Goal: Task Accomplishment & Management: Use online tool/utility

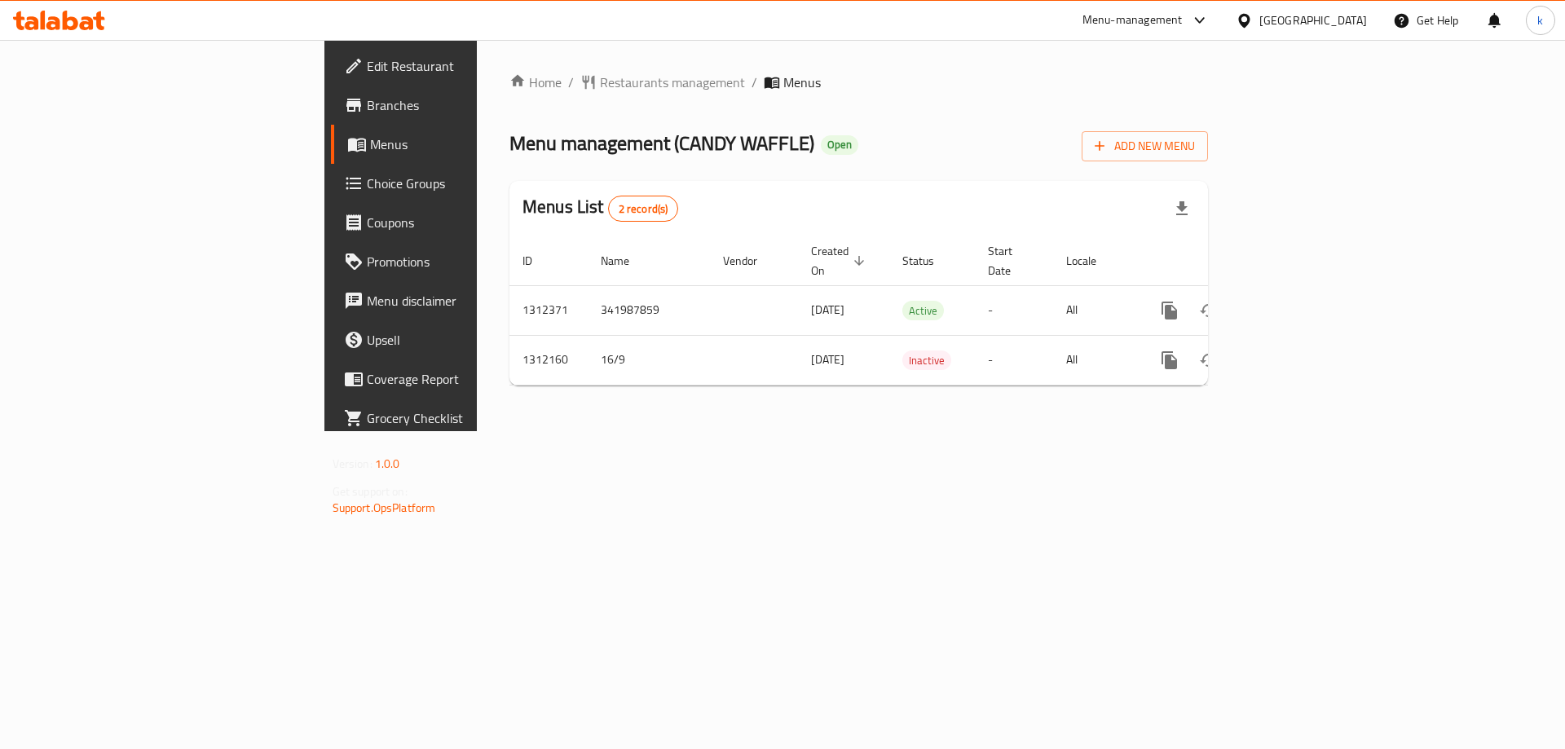
click at [367, 182] on span "Choice Groups" at bounding box center [470, 184] width 206 height 20
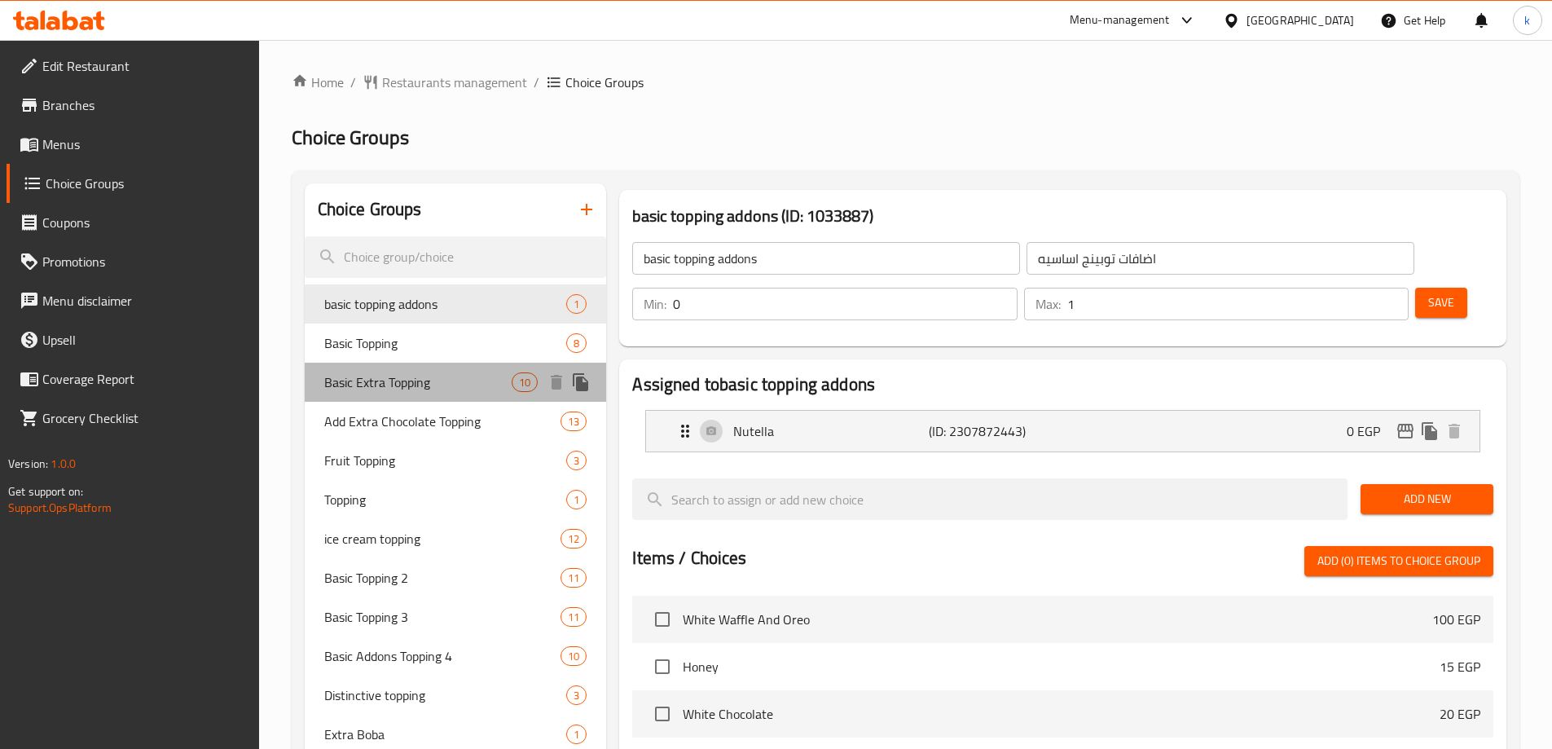
click at [423, 376] on span "Basic Extra Topping" at bounding box center [418, 382] width 188 height 20
type input "Basic Extra Topping"
type input "اكسترا توبينج أساسي"
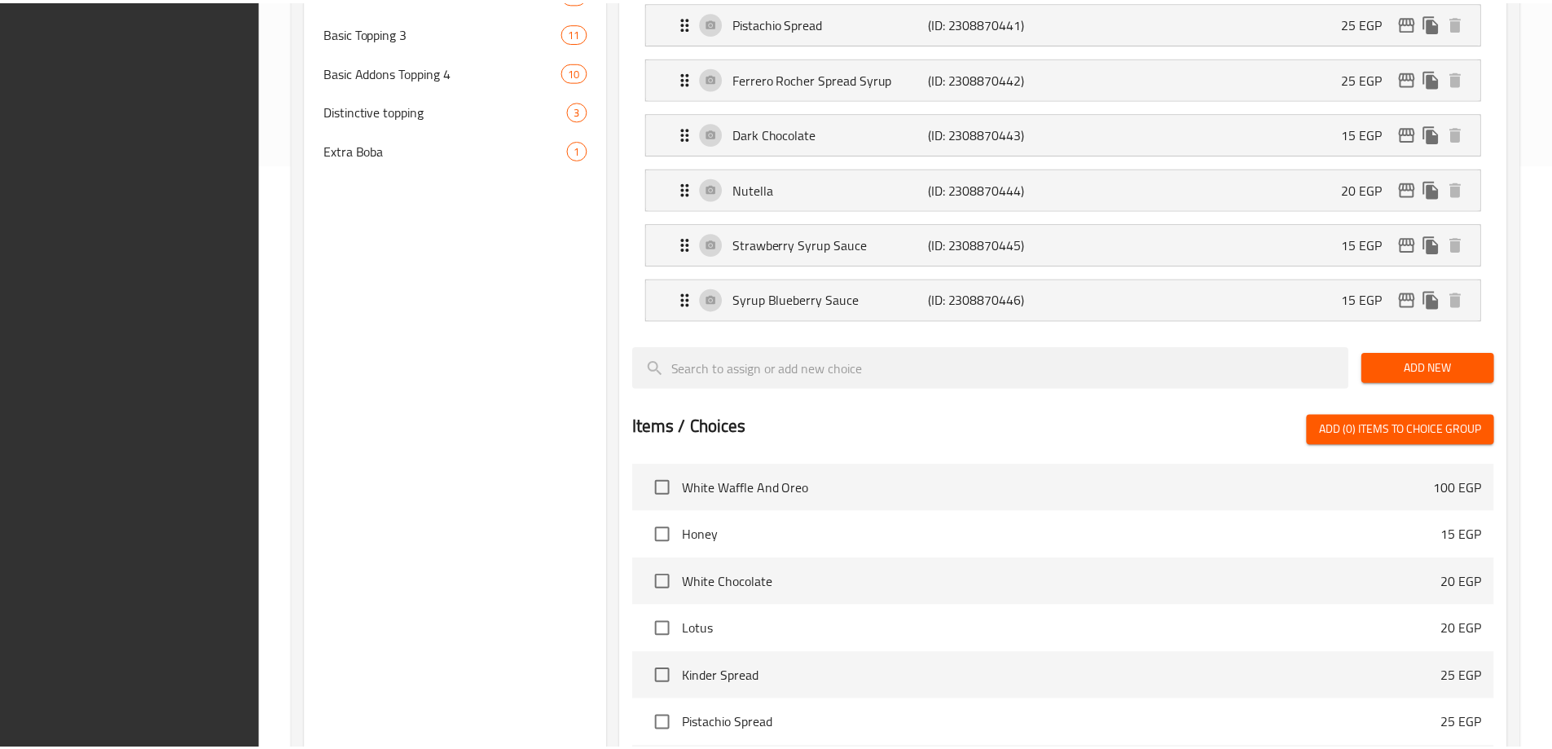
scroll to position [922, 0]
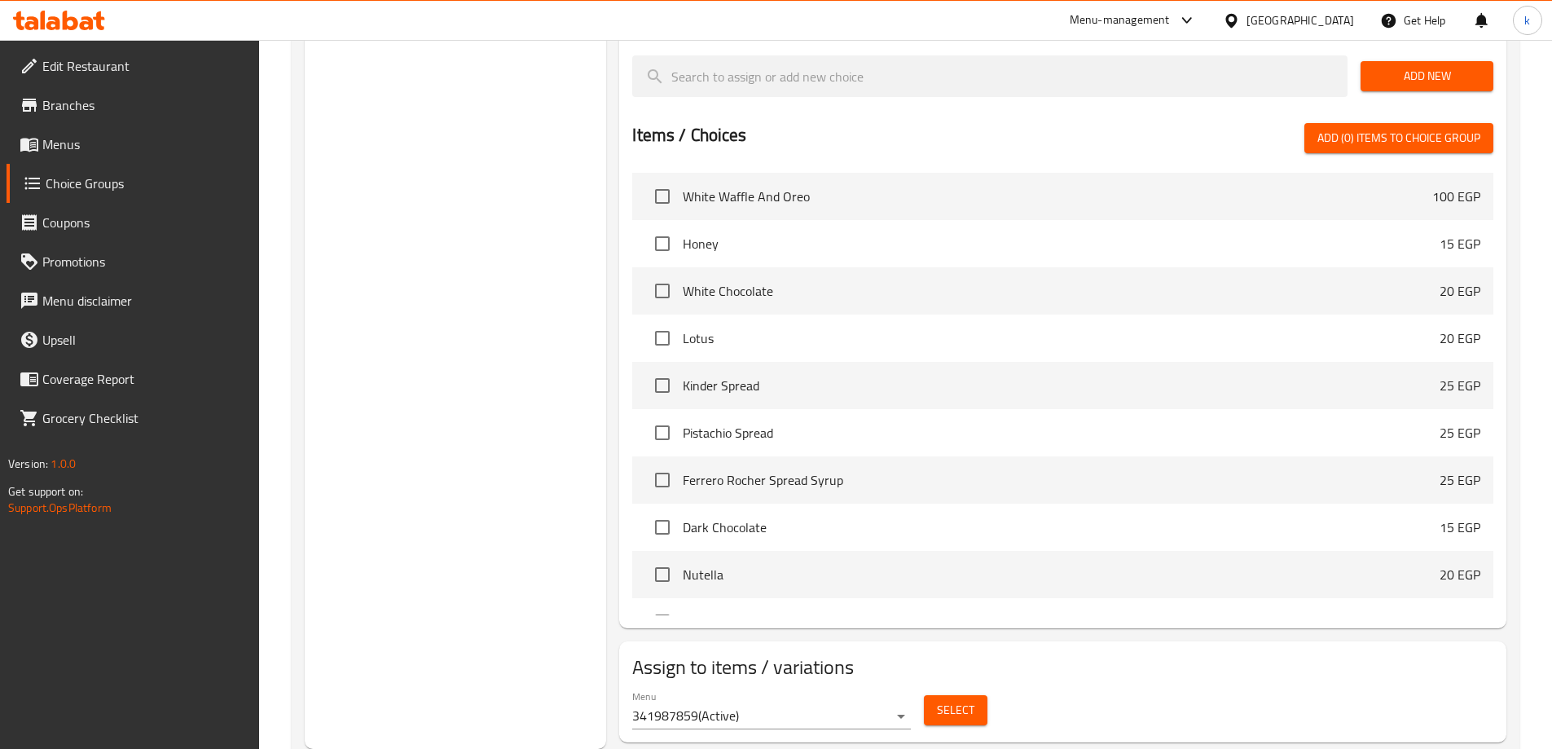
click at [469, 341] on div "Choice Groups basic topping addons 1 Basic Topping 8 Basic Extra Topping 10 Add…" at bounding box center [456, 5] width 302 height 1487
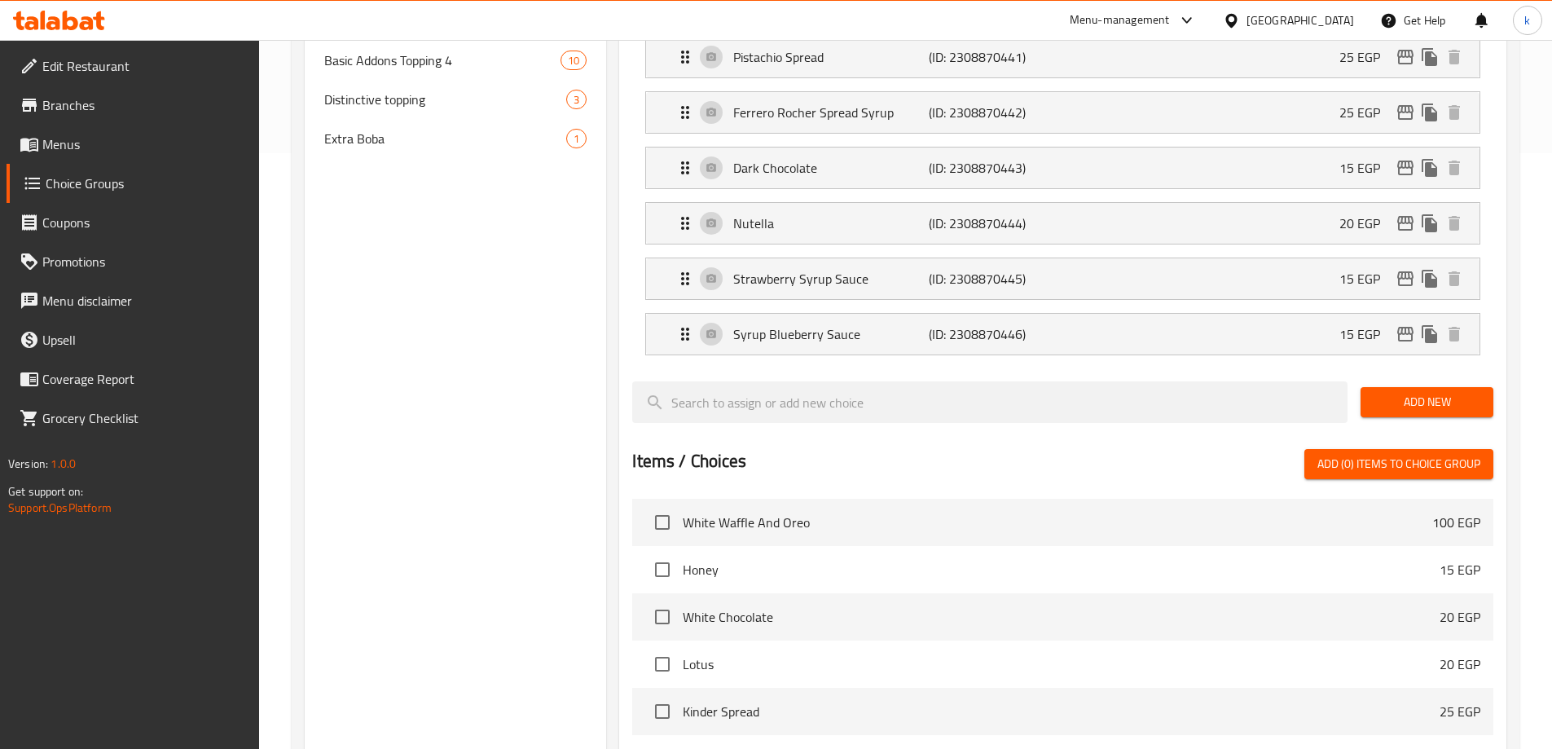
scroll to position [188, 0]
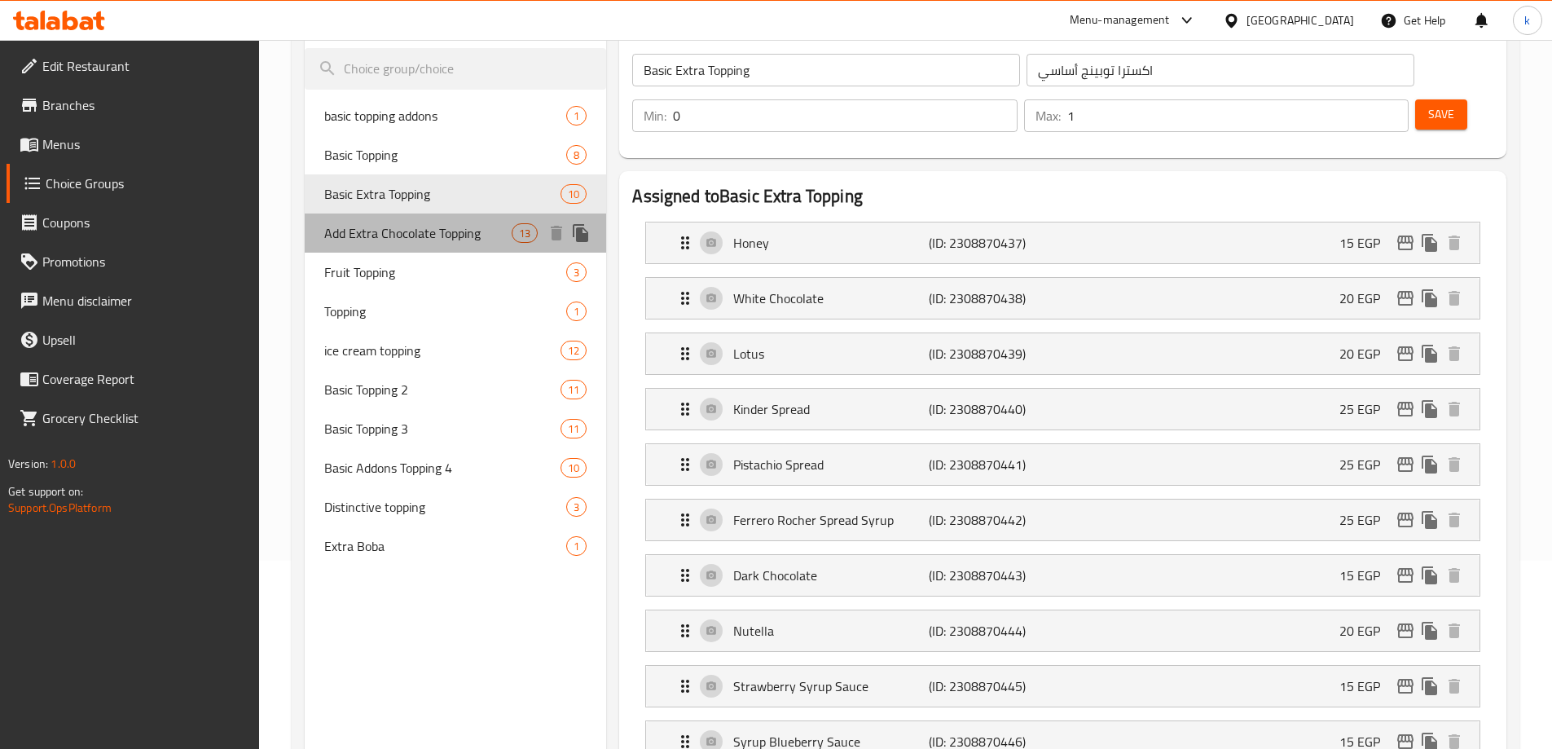
click at [402, 228] on span "Add Extra Chocolate Topping" at bounding box center [418, 233] width 188 height 20
type input "Add Extra Chocolate Topping"
type input "أضافة إكسترا تشوكلات توبينج"
type input "13"
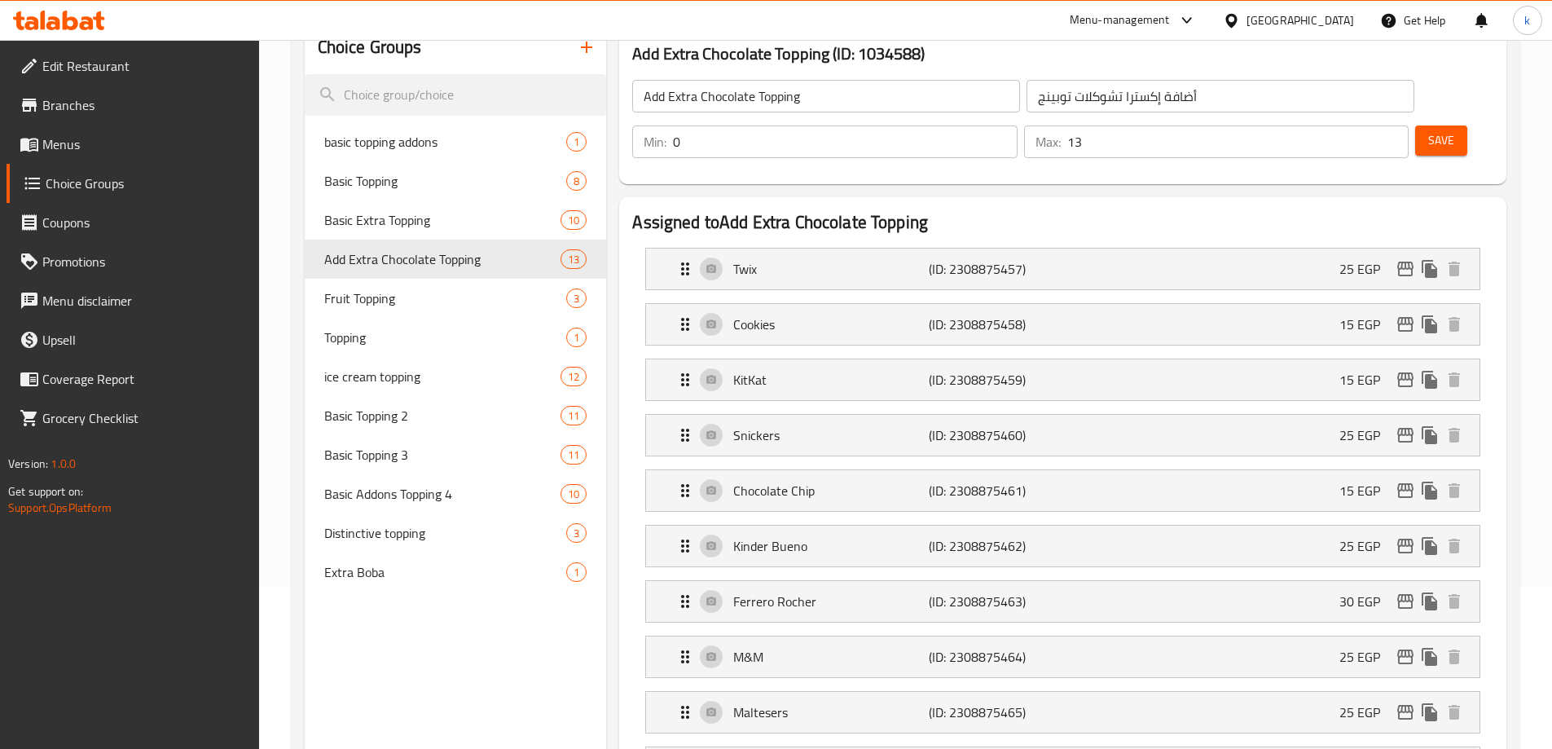
scroll to position [110, 0]
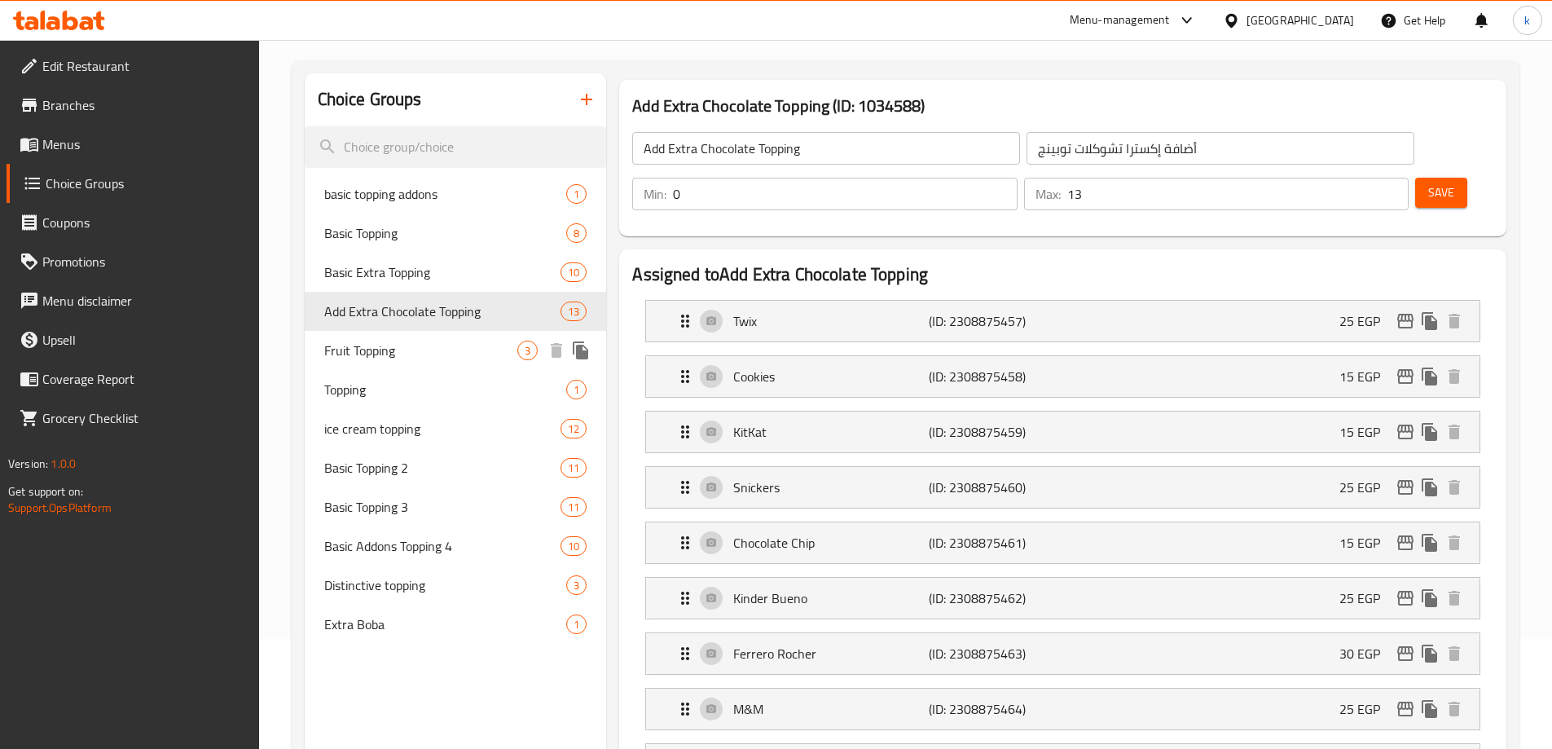
click at [412, 350] on span "Fruit Topping" at bounding box center [421, 351] width 194 height 20
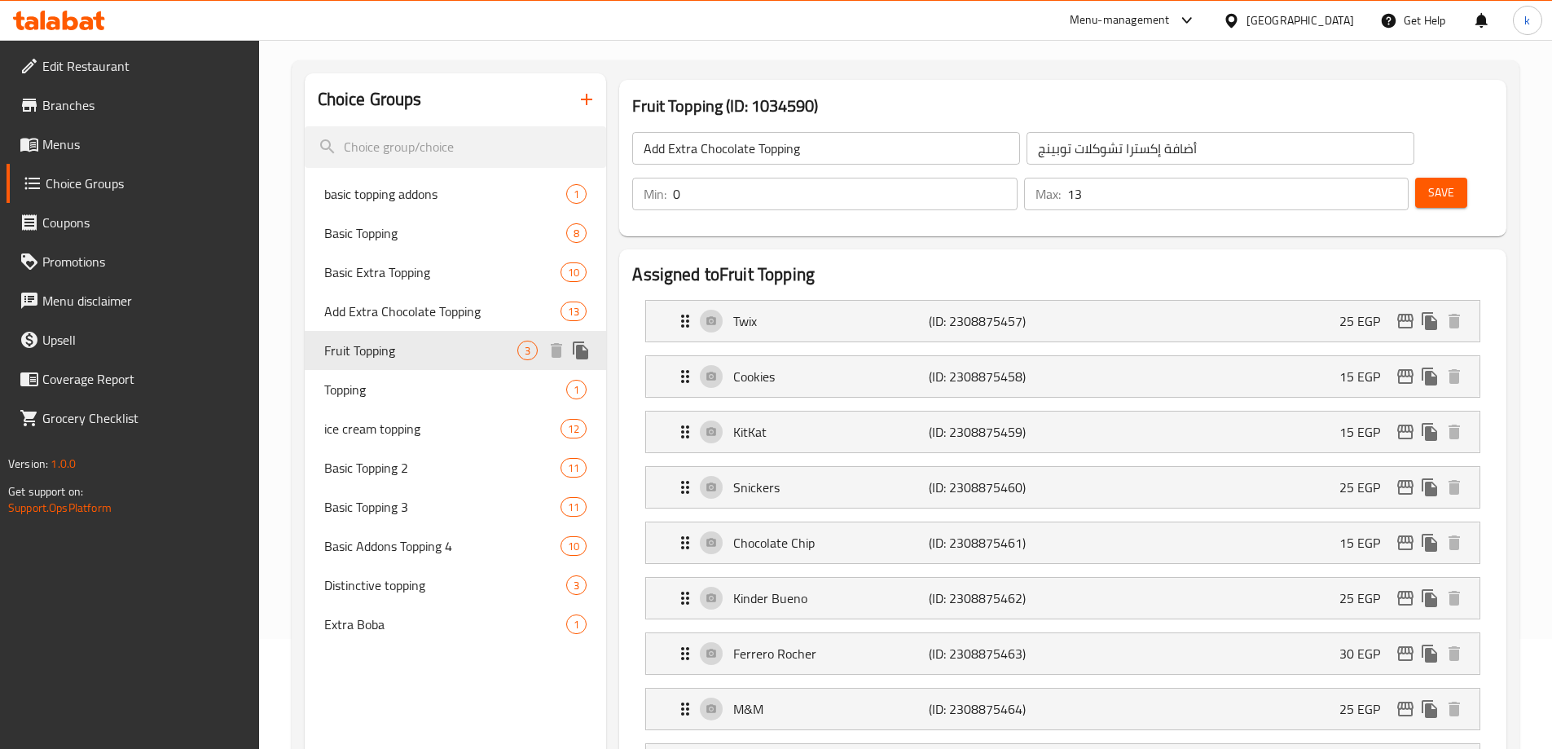
type input "Fruit Topping"
type input "أضاف فاكهه"
type input "3"
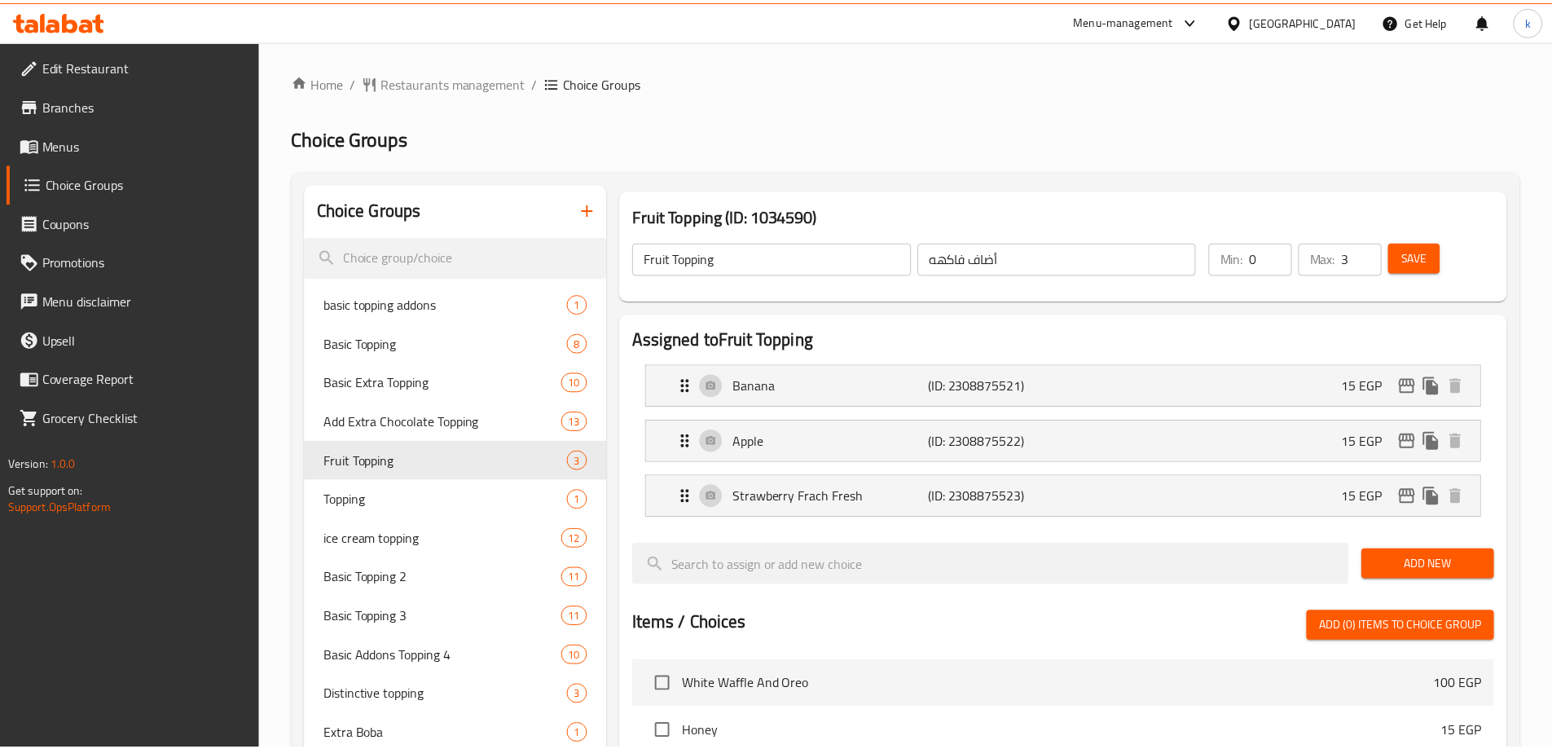
scroll to position [534, 0]
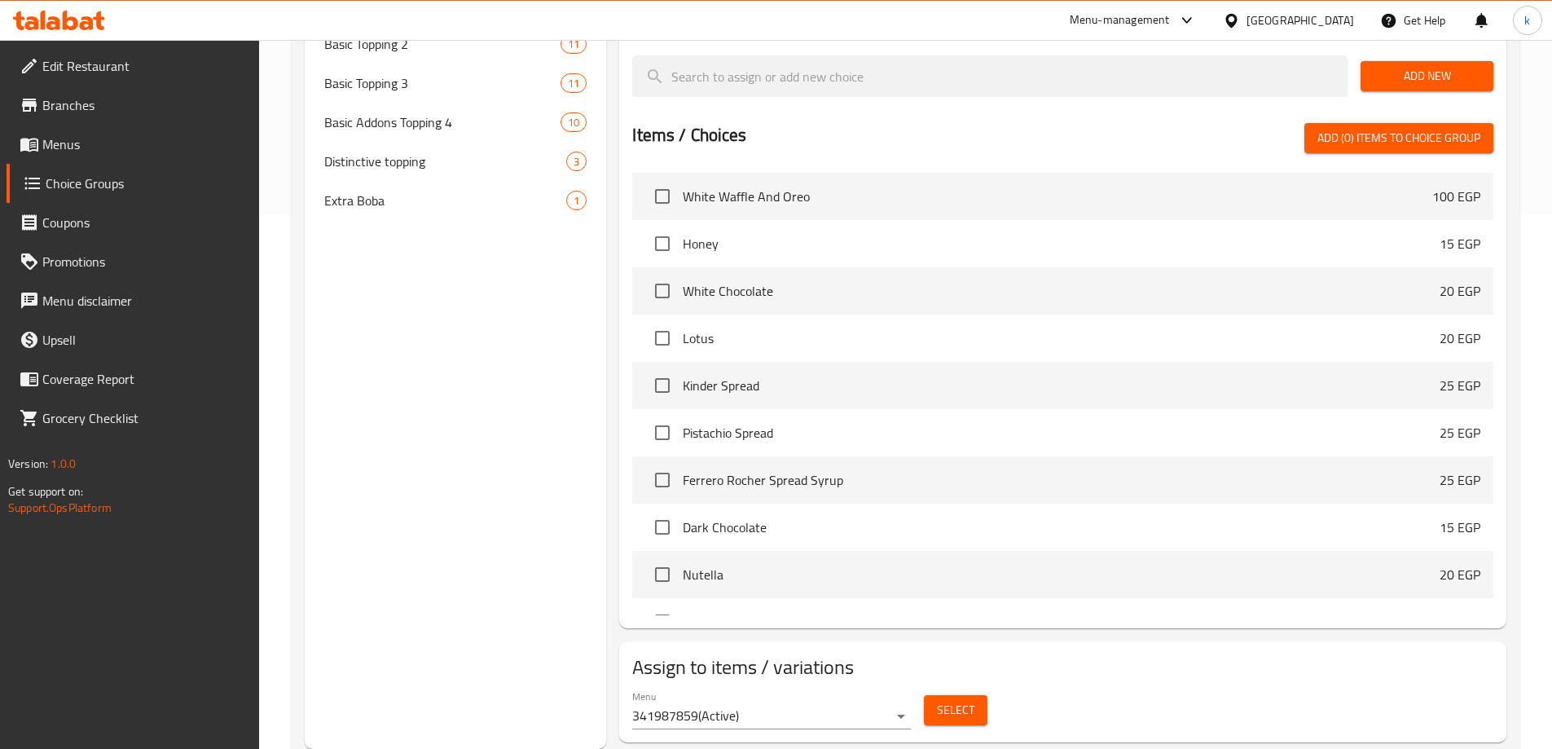
click at [464, 347] on div "Choice Groups basic topping addons 1 Basic Topping 8 Basic Extra Topping 10 Add…" at bounding box center [456, 199] width 302 height 1099
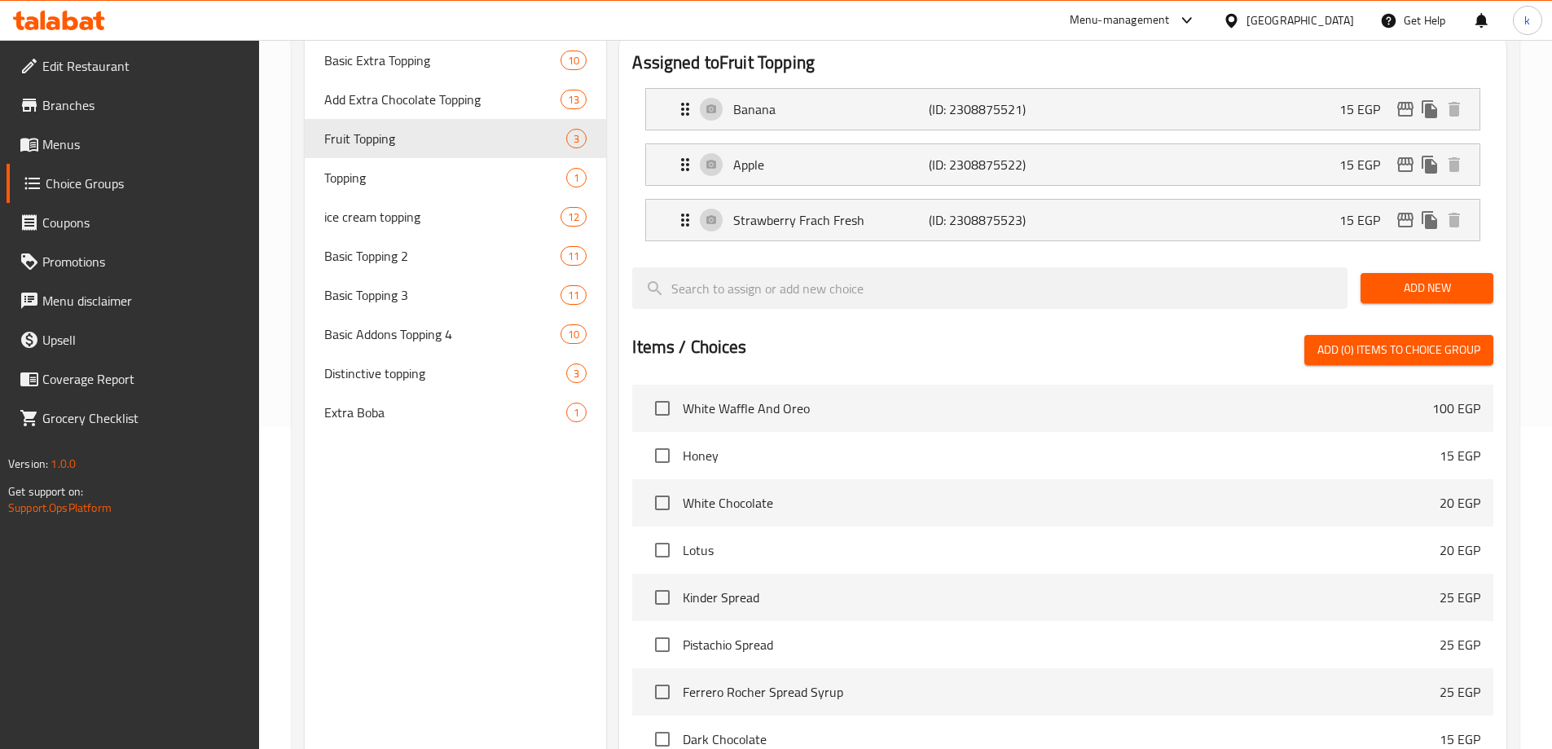
scroll to position [289, 0]
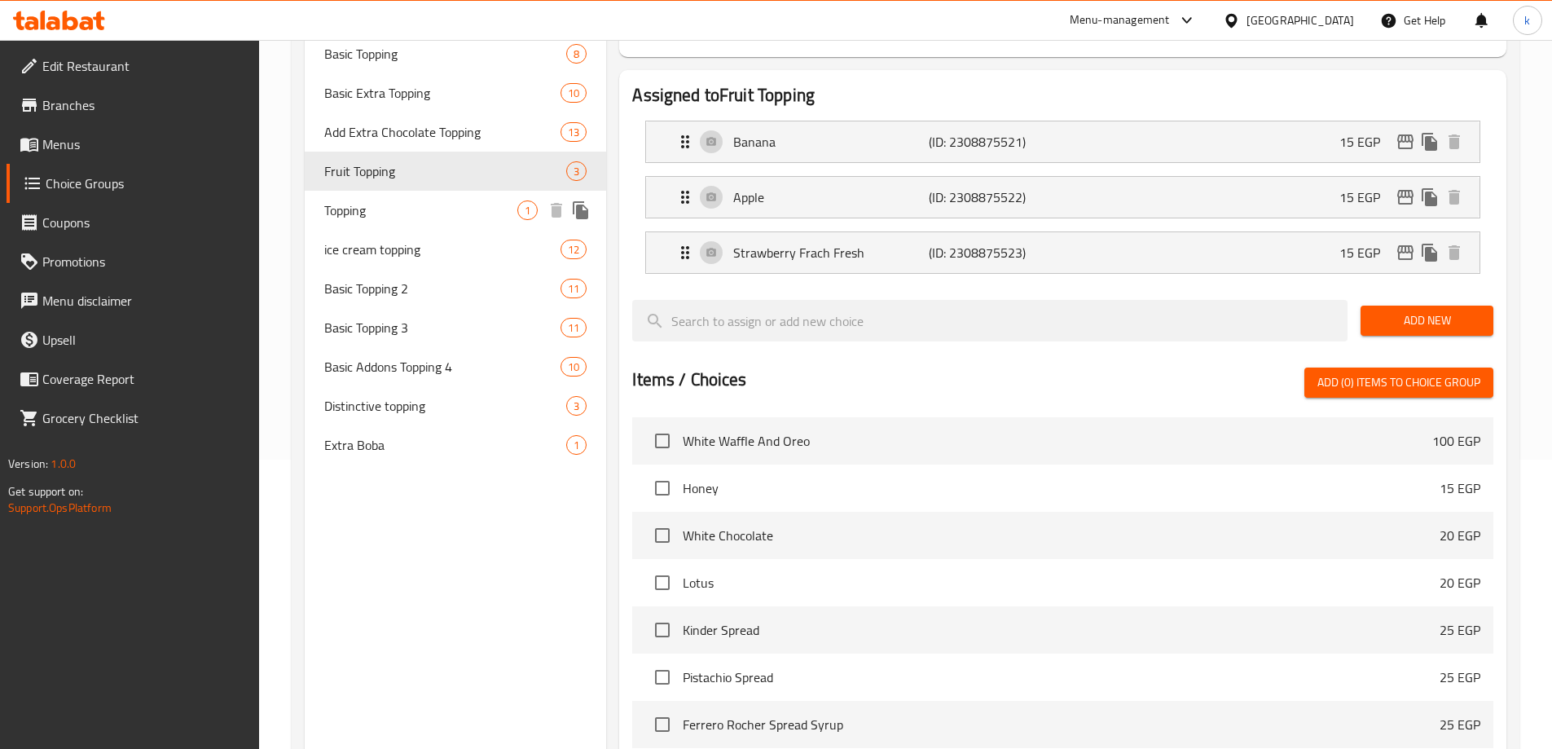
click at [398, 209] on span "Topping" at bounding box center [421, 210] width 194 height 20
type input "Topping"
type input "توبينج"
type input "1"
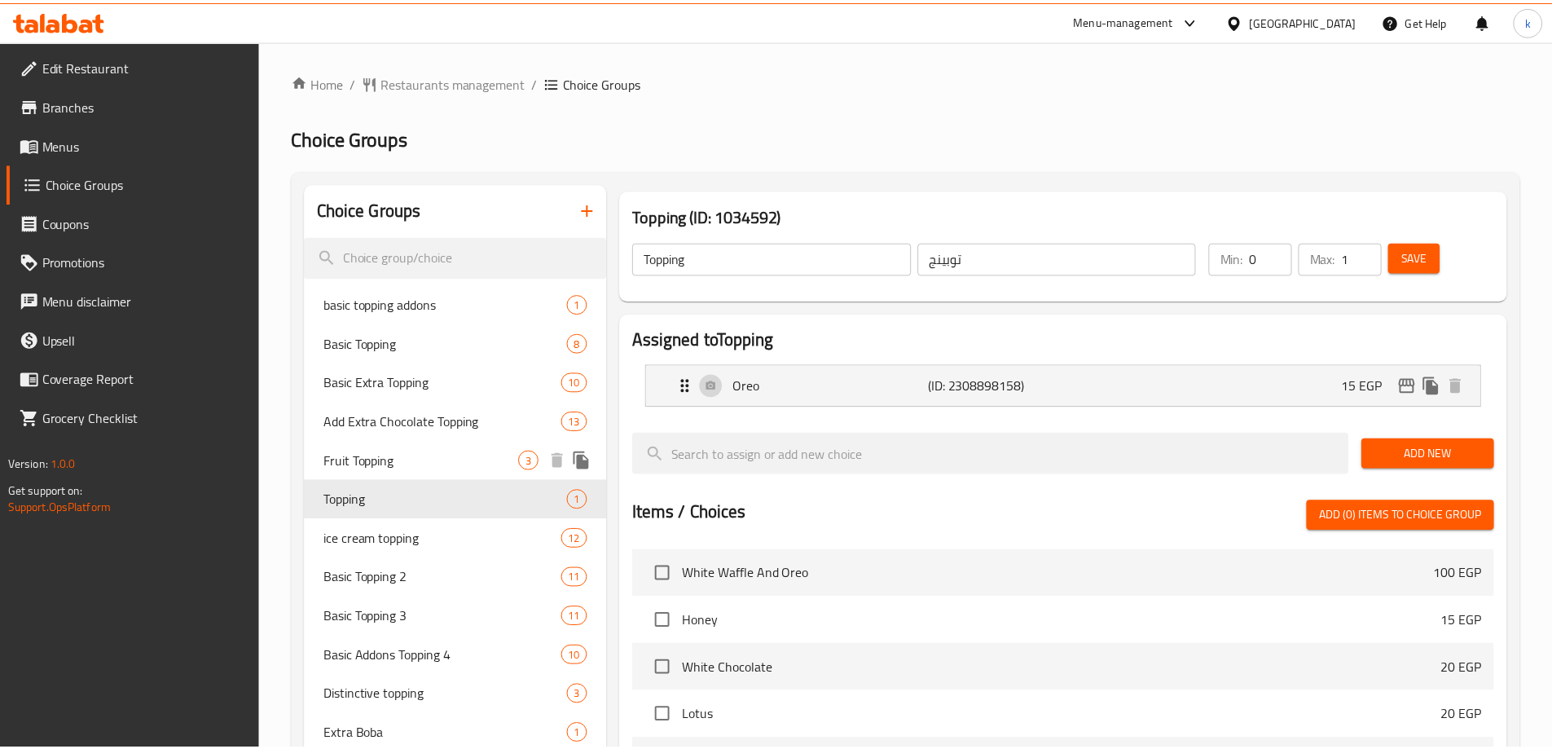
scroll to position [423, 0]
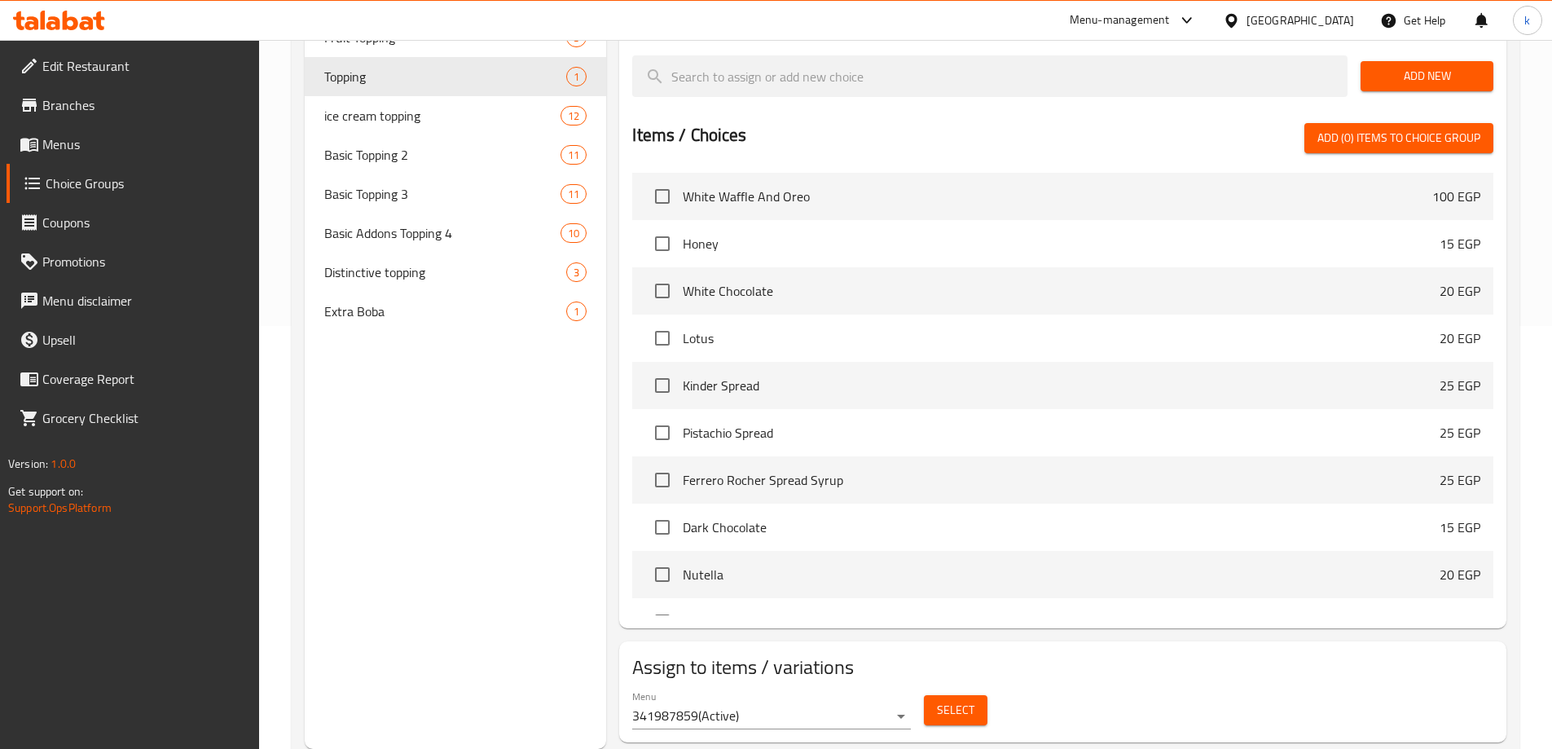
drag, startPoint x: 438, startPoint y: 438, endPoint x: 403, endPoint y: 150, distance: 290.6
click at [438, 438] on div "Choice Groups basic topping addons 1 Basic Topping 8 Basic Extra Topping 10 Add…" at bounding box center [456, 254] width 302 height 988
click at [416, 117] on span "ice cream topping" at bounding box center [418, 116] width 188 height 20
type input "ice cream topping"
type input "أضاف [PERSON_NAME]"
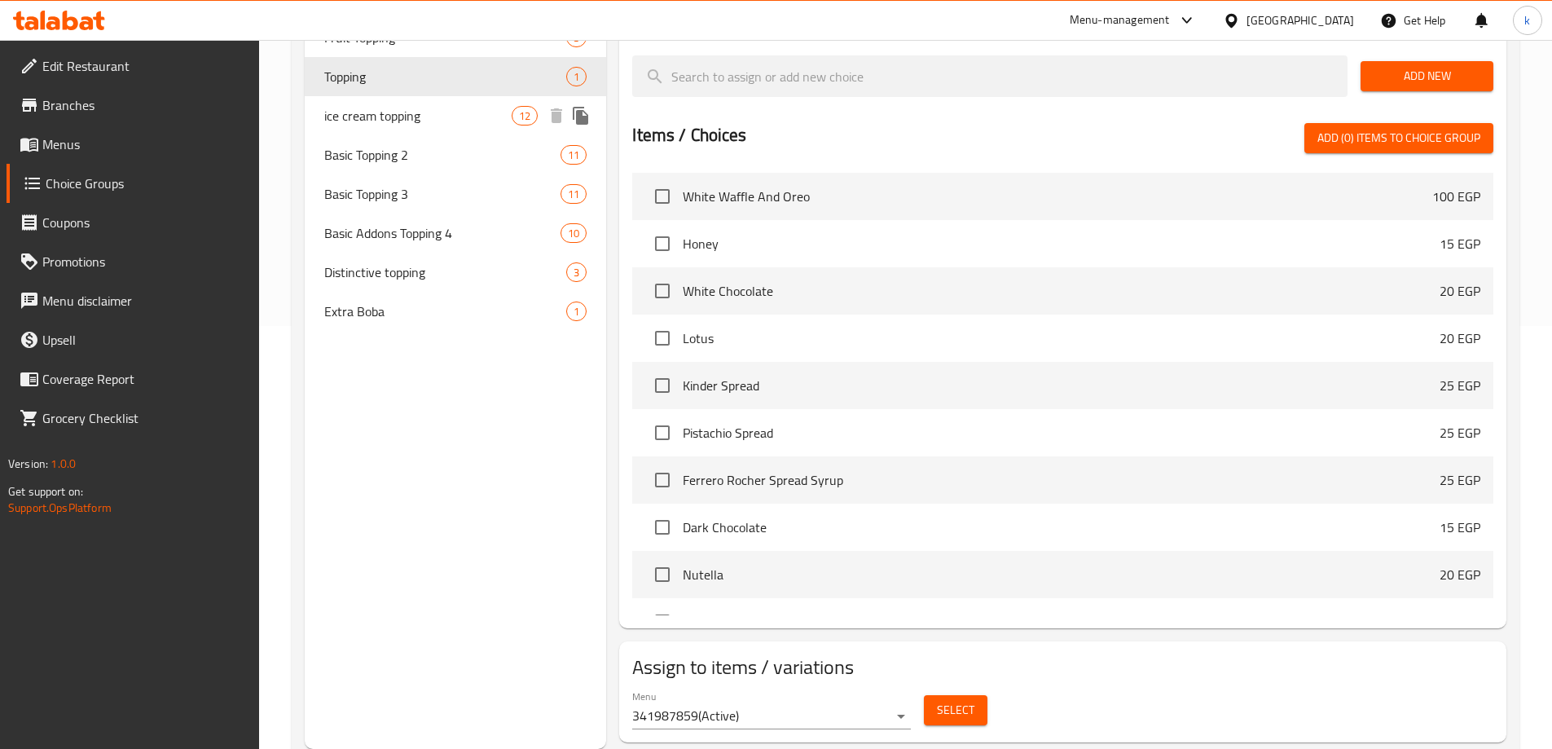
type input "10"
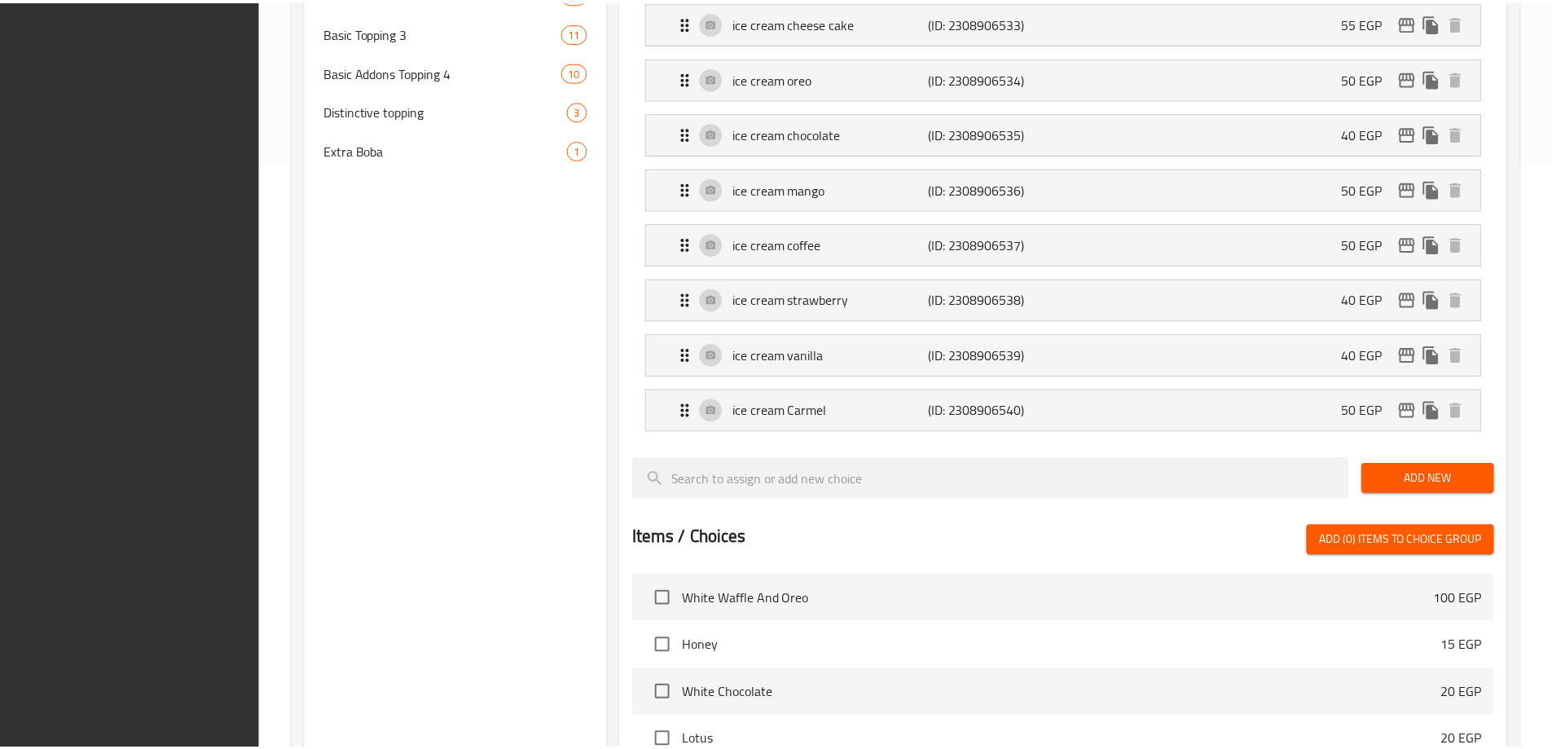
scroll to position [1032, 0]
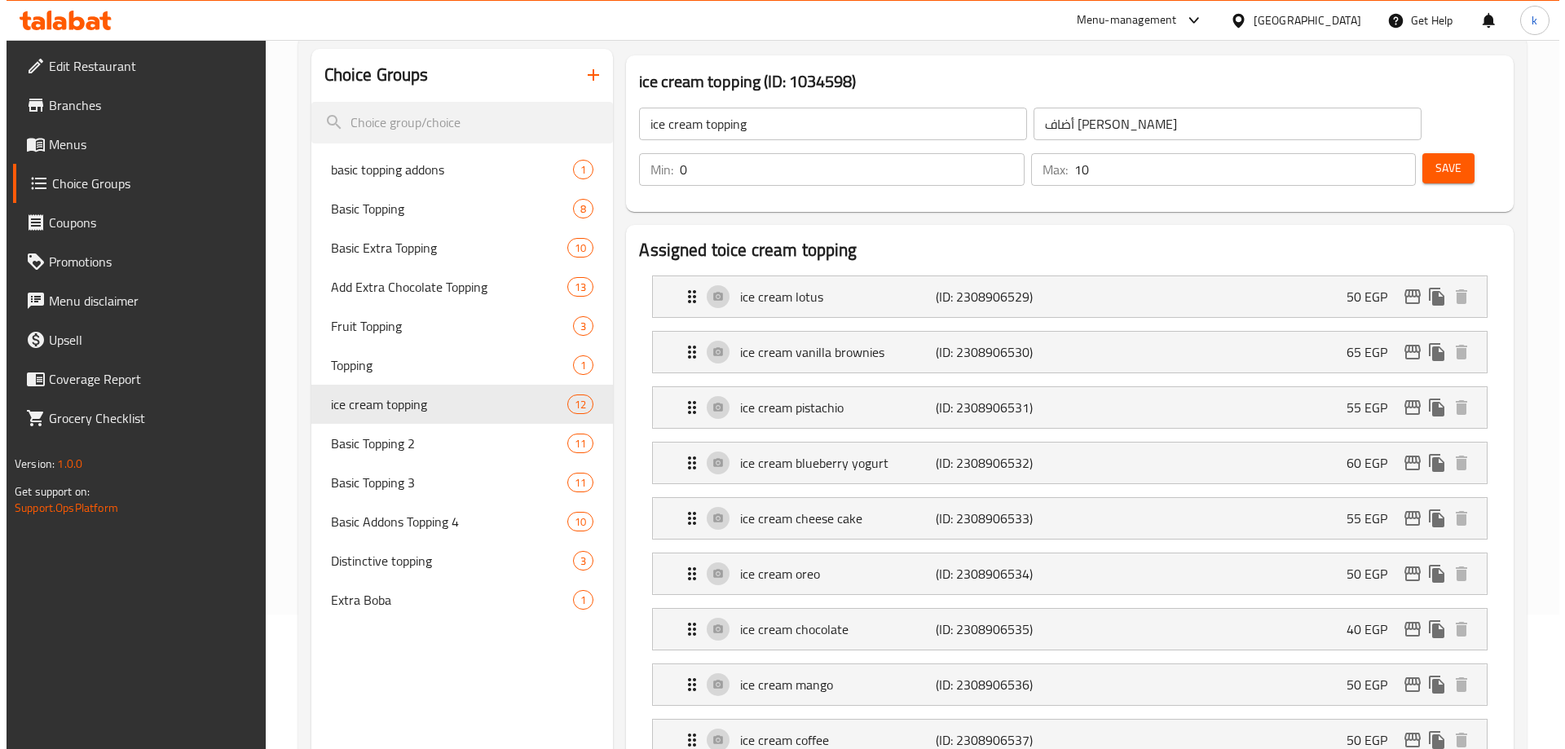
scroll to position [0, 0]
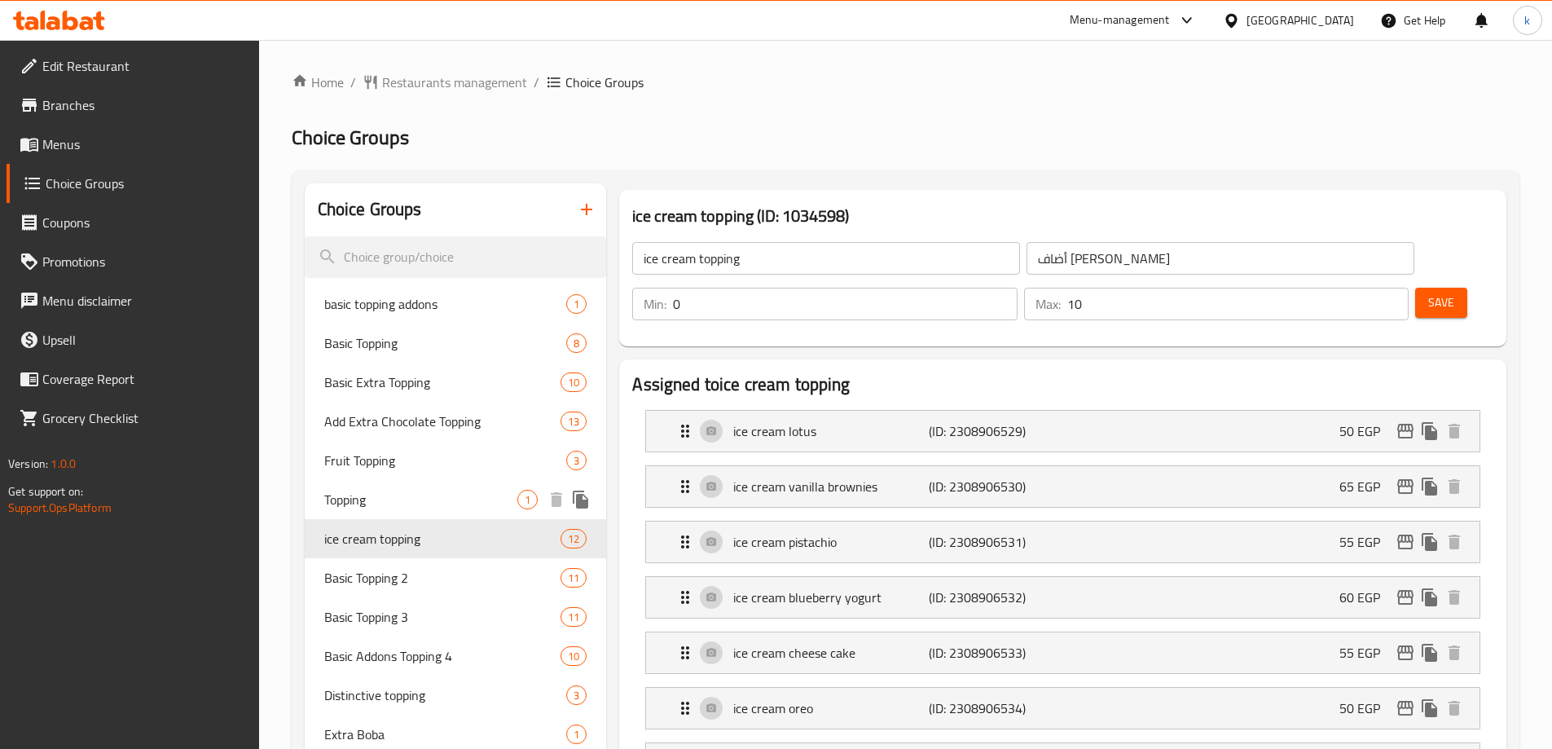
click at [376, 500] on span "Topping" at bounding box center [421, 500] width 194 height 20
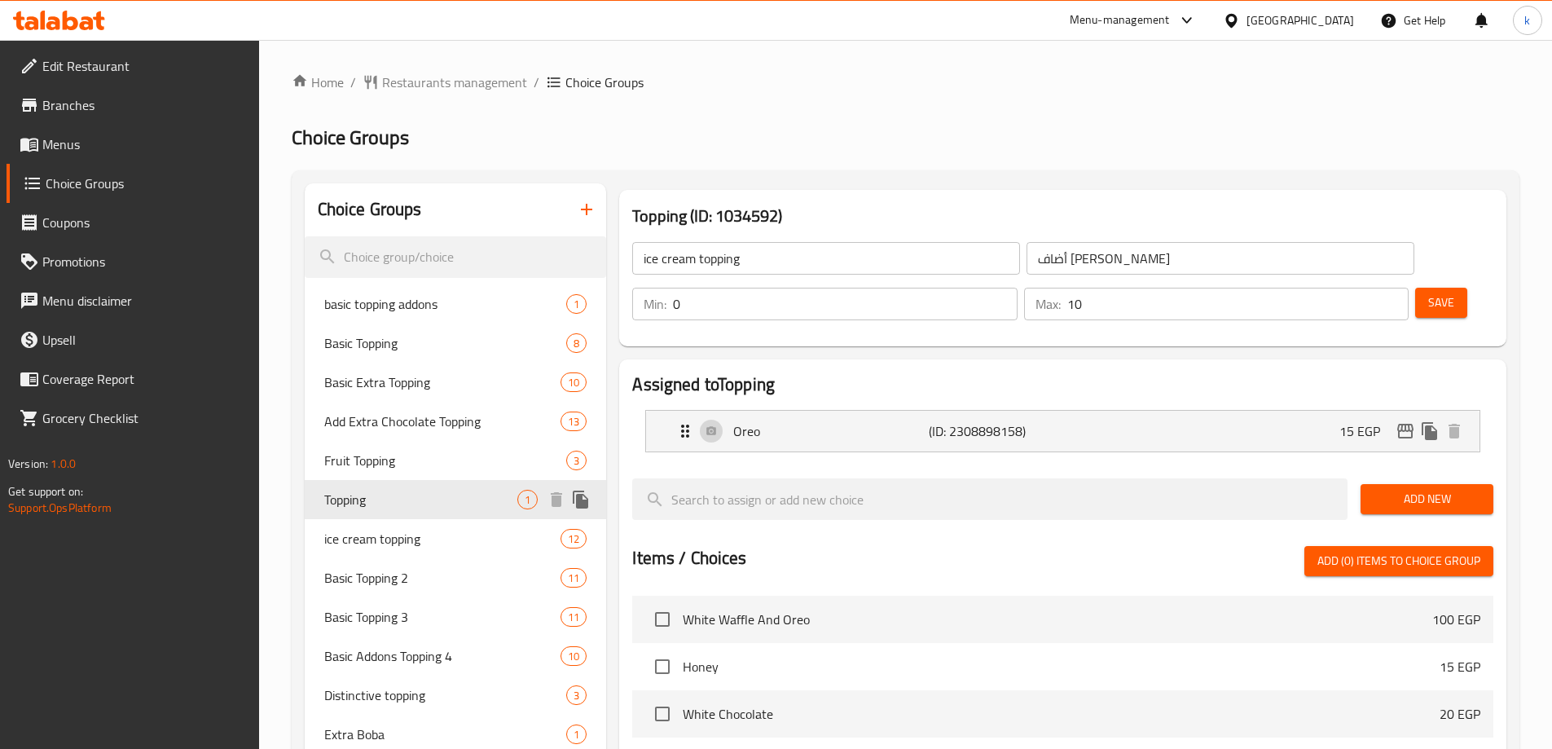
type input "Topping"
type input "توبينج"
type input "1"
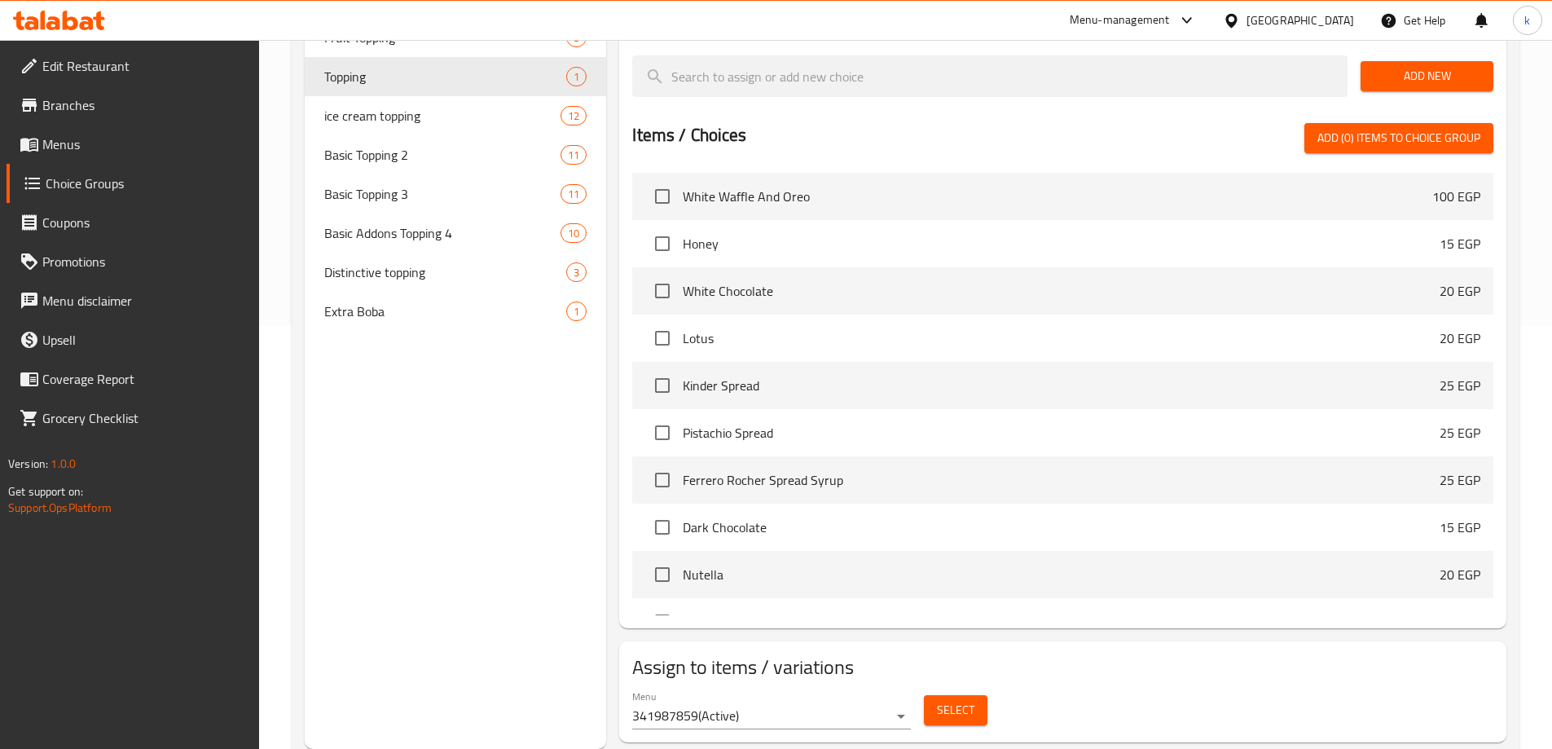
scroll to position [15, 0]
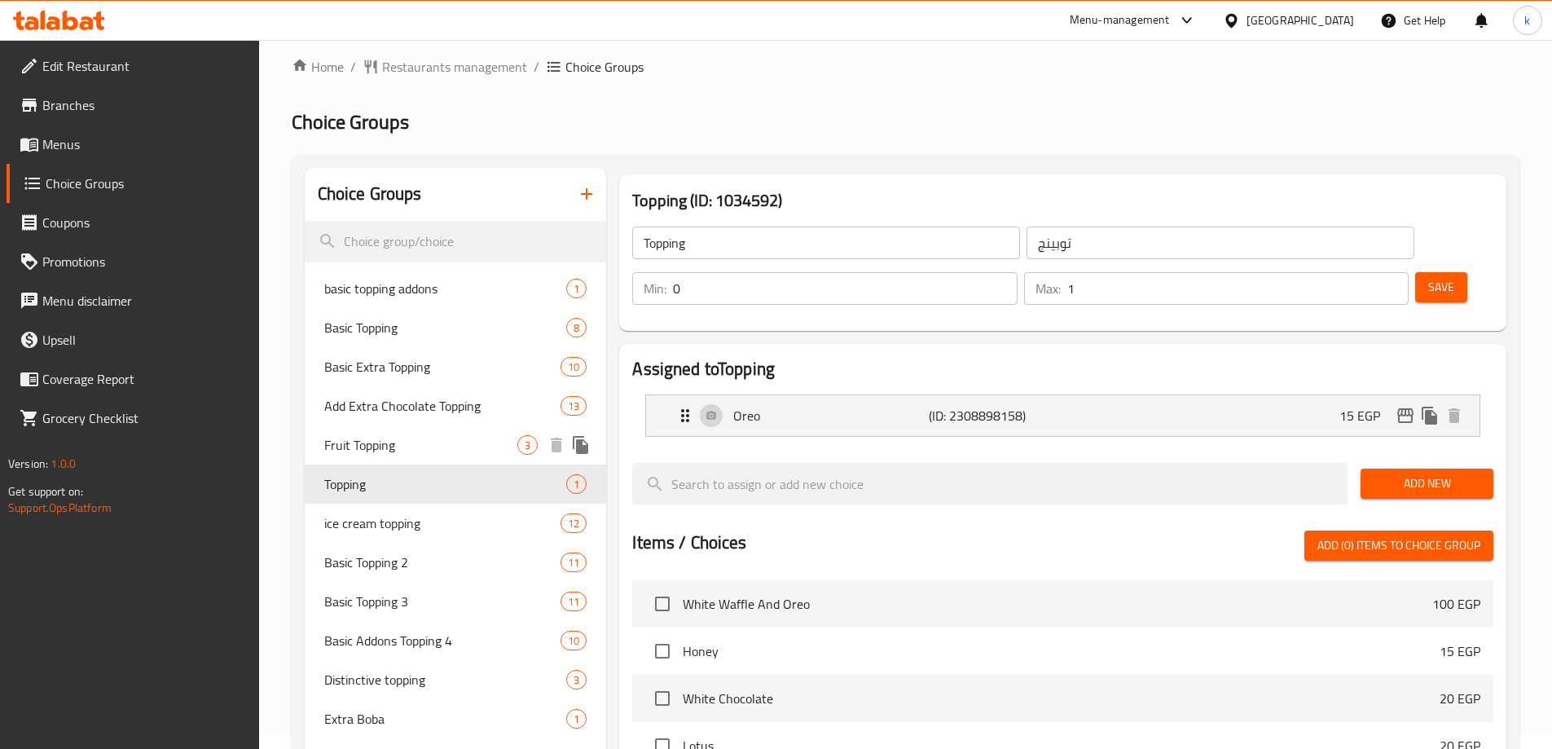
click at [408, 450] on span "Fruit Topping" at bounding box center [421, 445] width 194 height 20
type input "Fruit Topping"
type input "أضاف فاكهه"
type input "3"
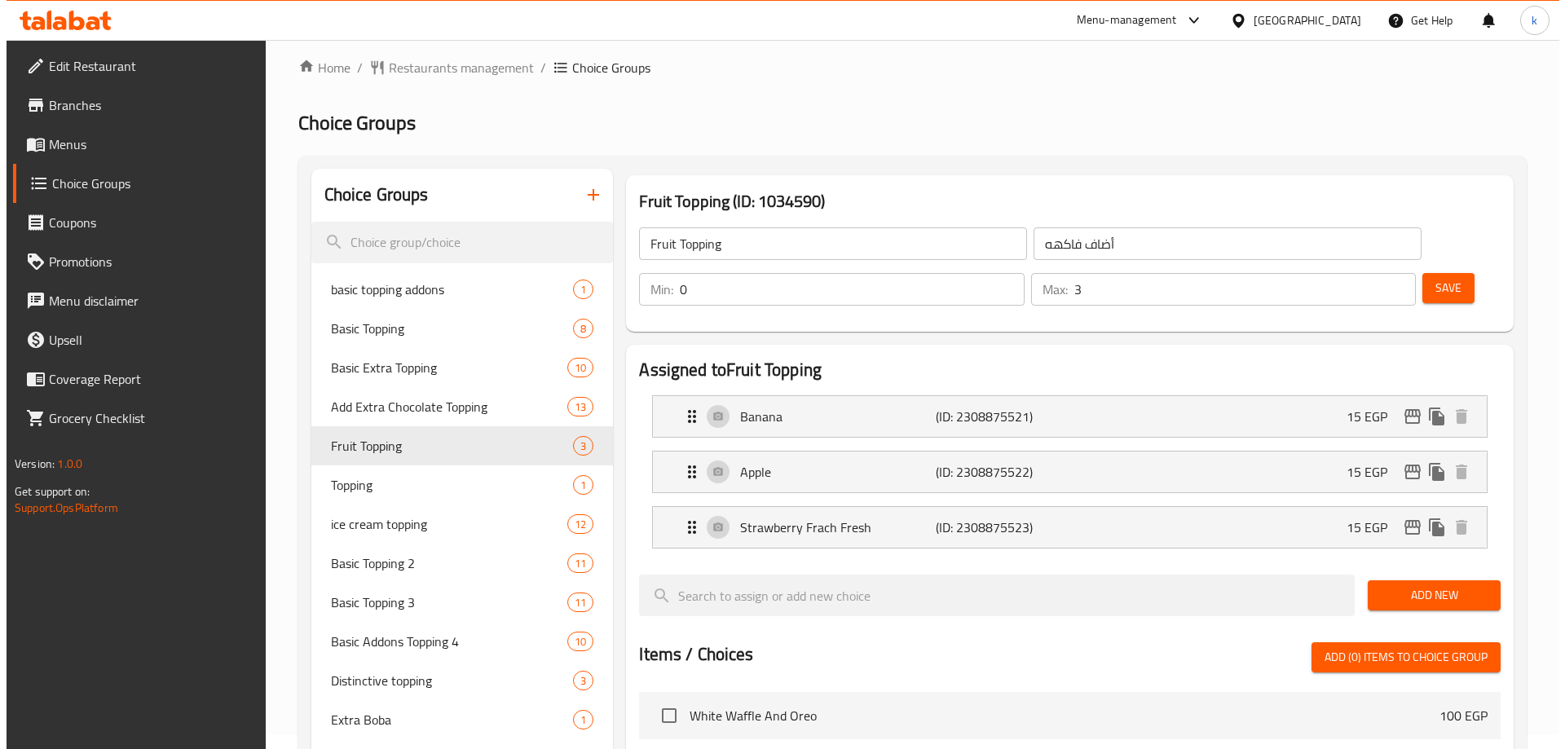
scroll to position [0, 0]
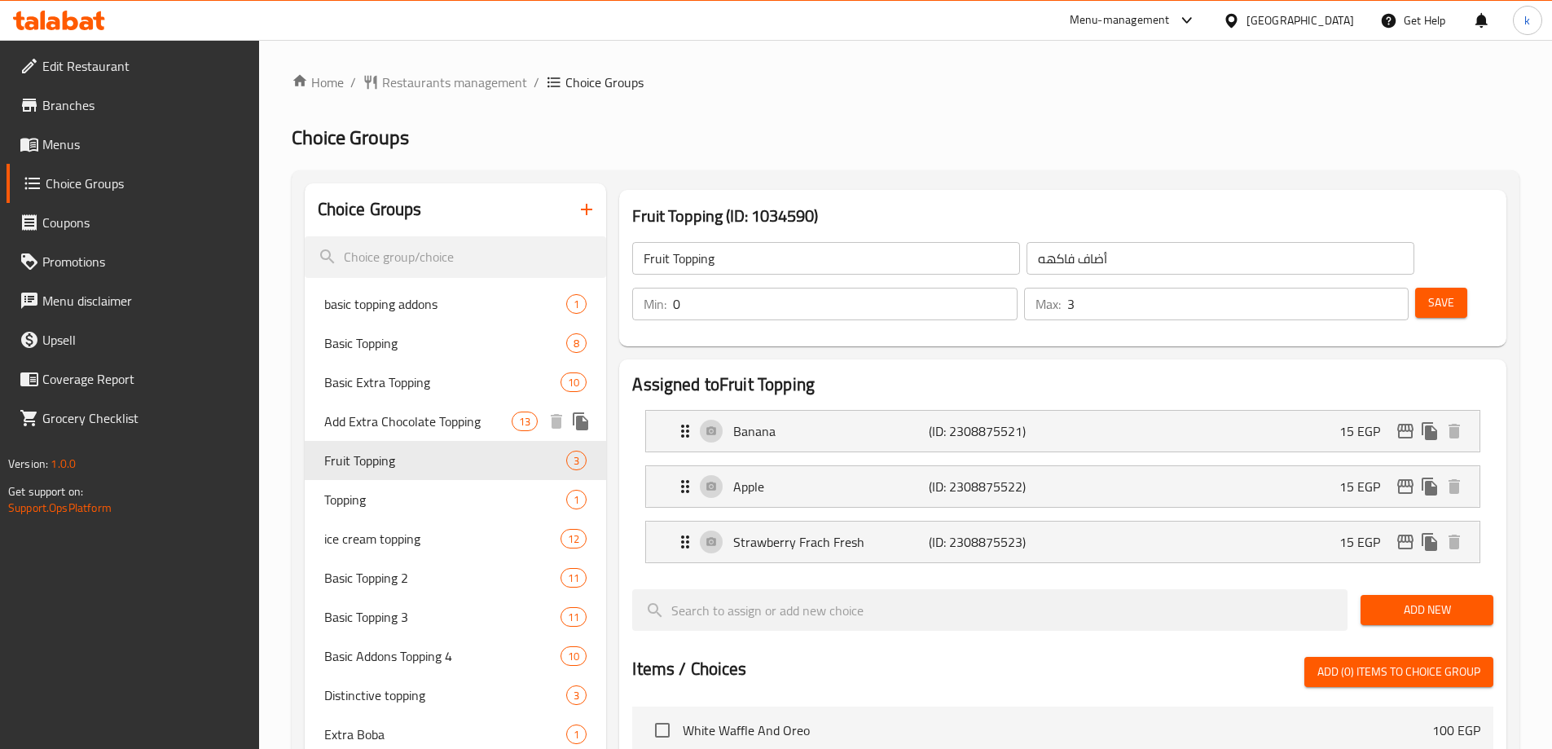
click at [418, 429] on span "Add Extra Chocolate Topping" at bounding box center [418, 422] width 188 height 20
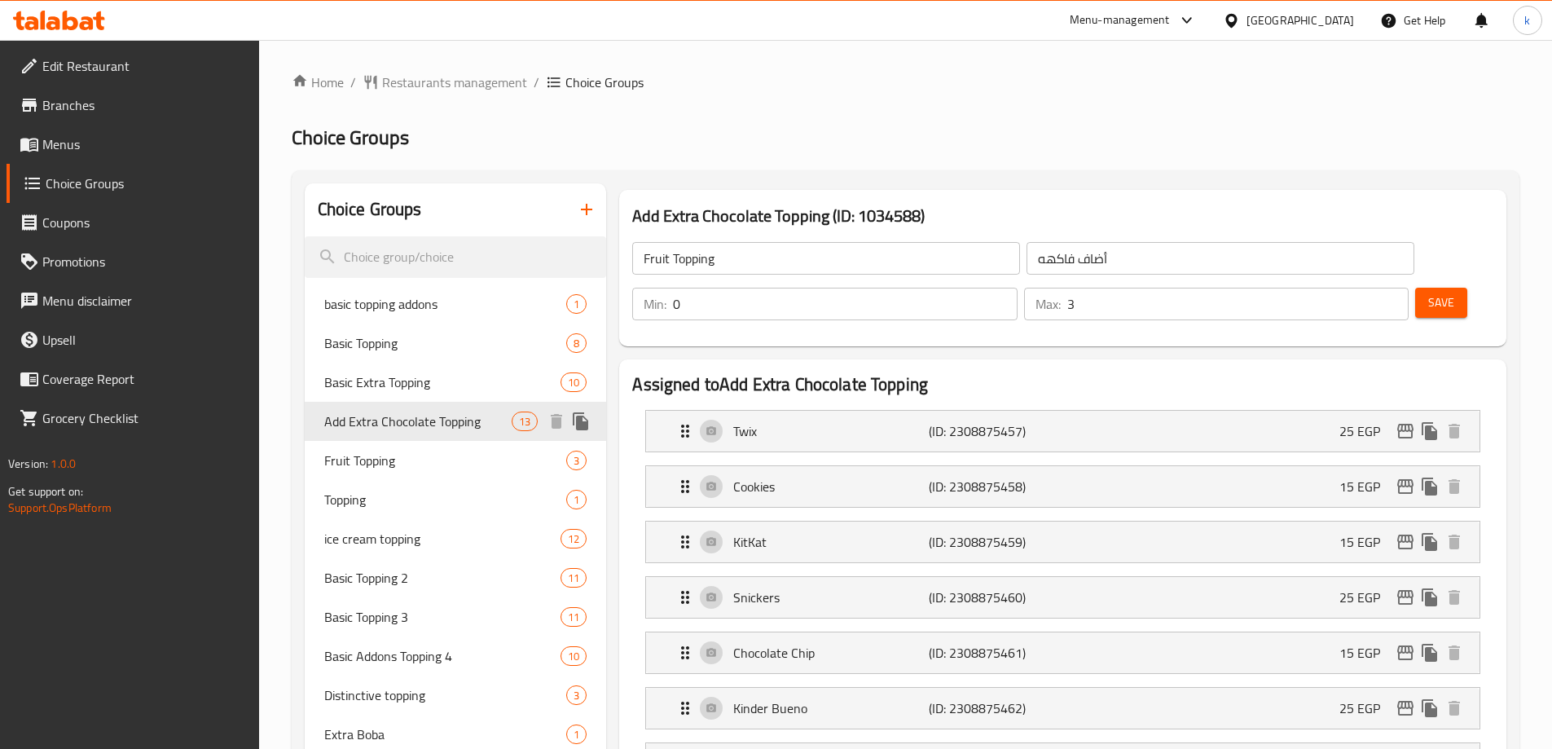
type input "Add Extra Chocolate Topping"
type input "أضافة إكسترا تشوكلات توبينج"
type input "13"
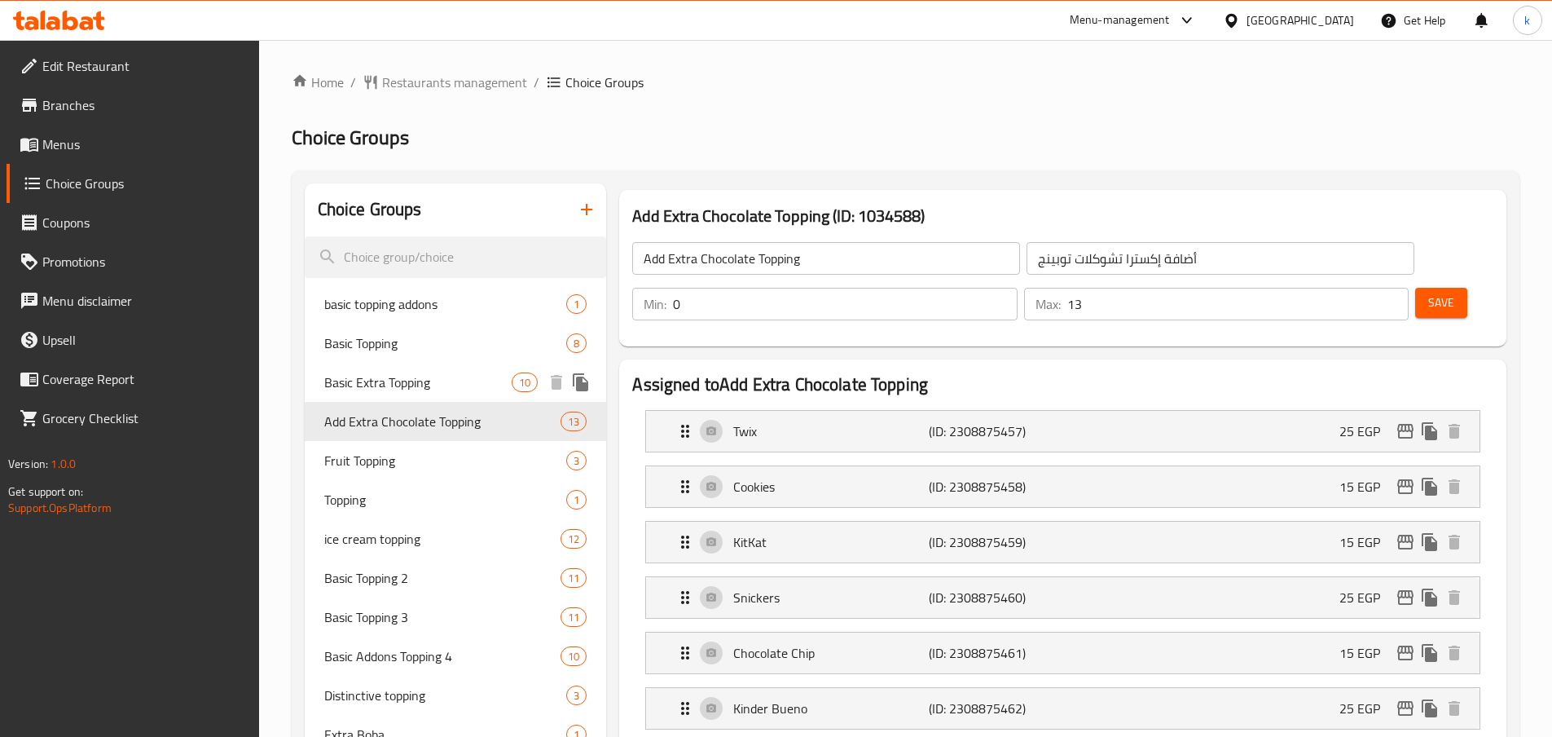
click at [408, 379] on span "Basic Extra Topping" at bounding box center [418, 382] width 188 height 20
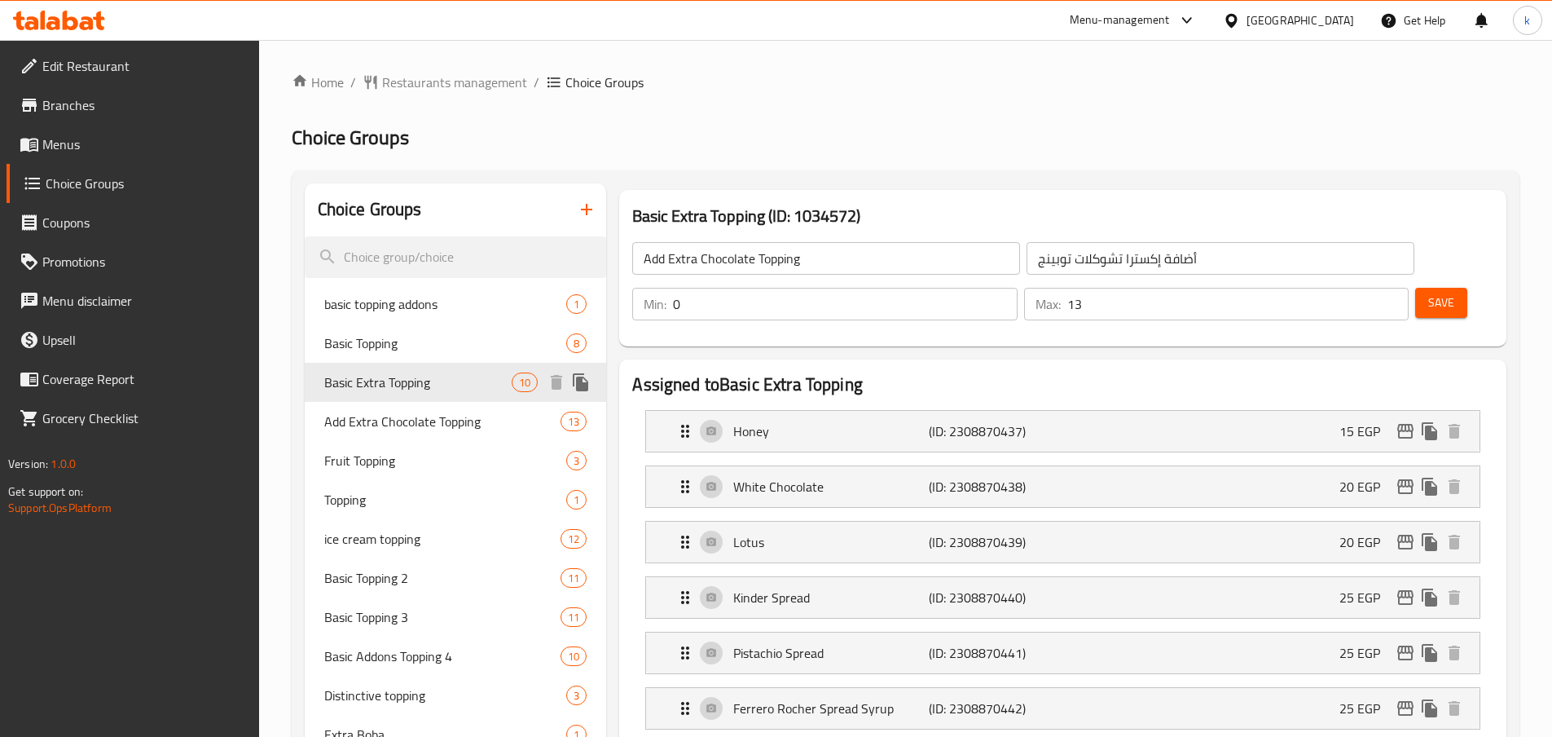
type input "Basic Extra Topping"
type input "اكسترا توبينج أساسي"
type input "1"
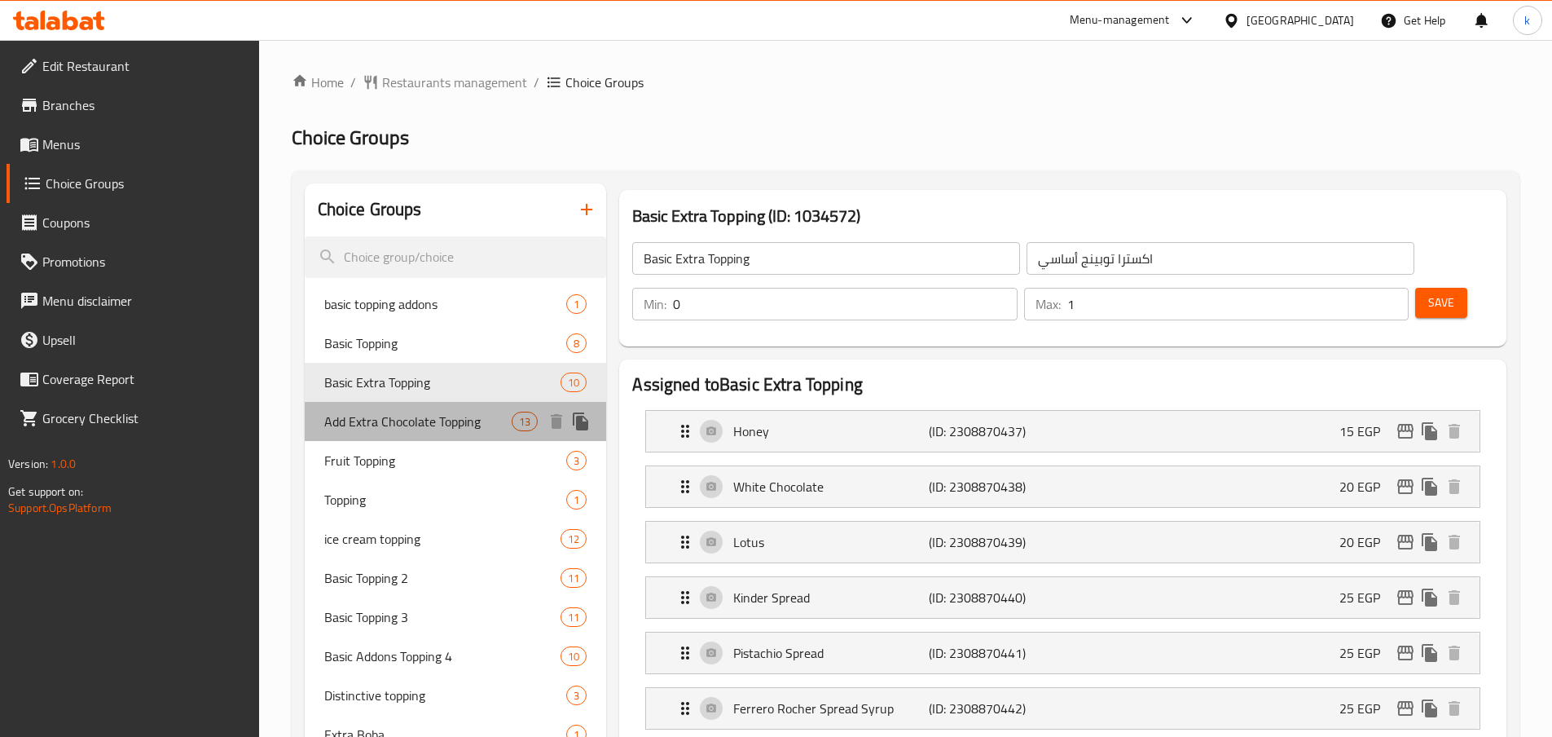
click at [403, 417] on span "Add Extra Chocolate Topping" at bounding box center [418, 422] width 188 height 20
type input "Add Extra Chocolate Topping"
type input "أضافة إكسترا تشوكلات توبينج"
type input "13"
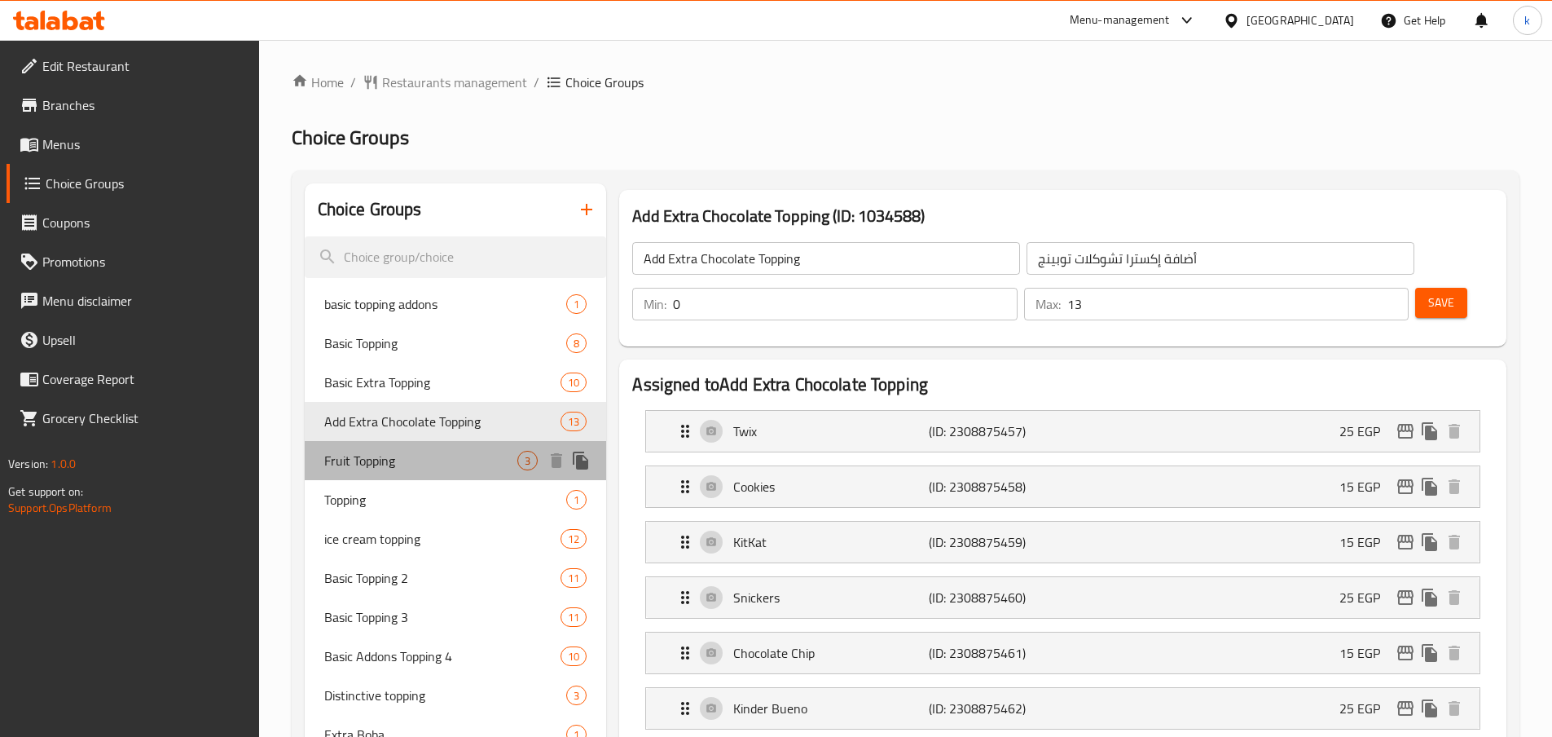
click at [398, 454] on span "Fruit Topping" at bounding box center [421, 461] width 194 height 20
type input "Fruit Topping"
type input "أضاف فاكهه"
type input "3"
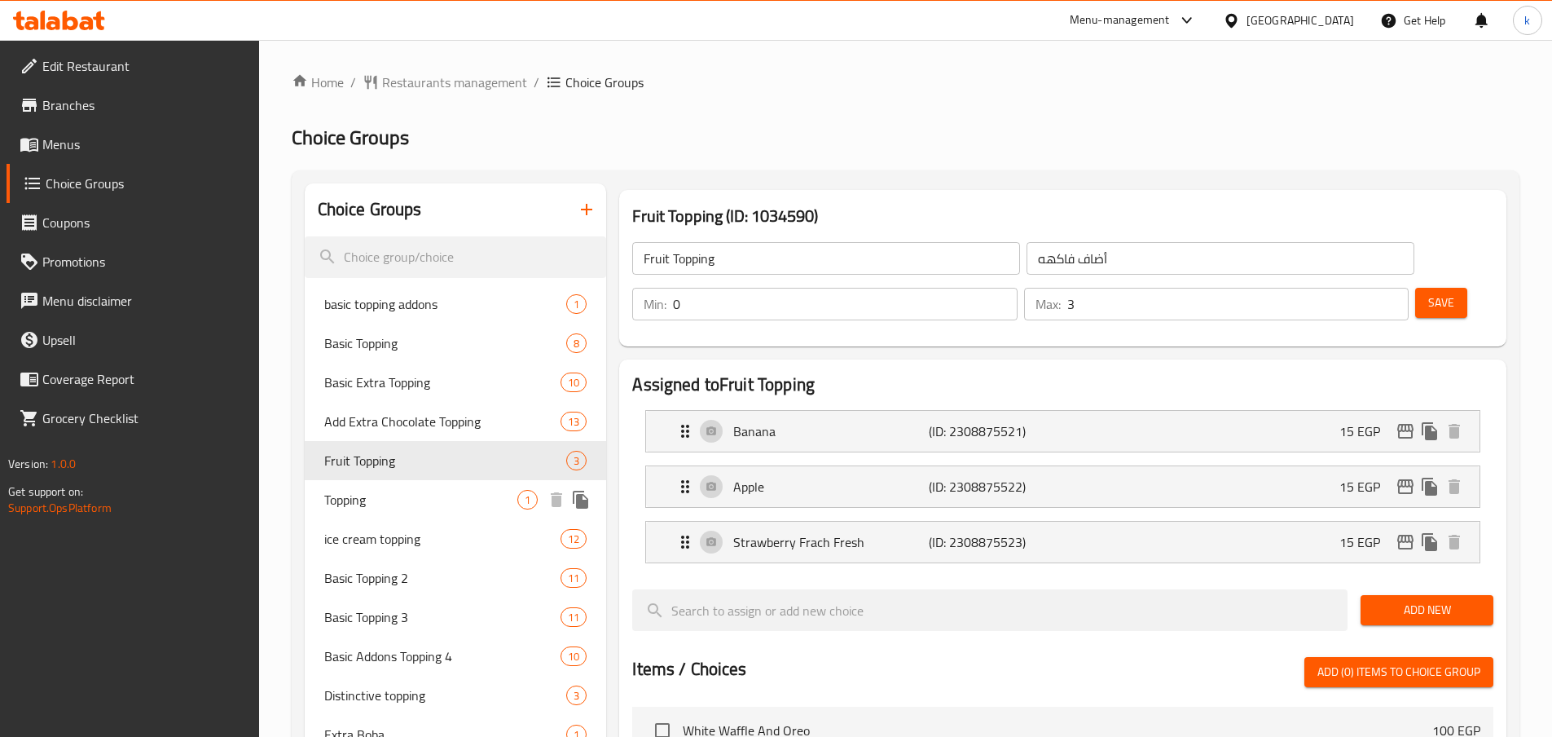
click at [388, 493] on span "Topping" at bounding box center [421, 500] width 194 height 20
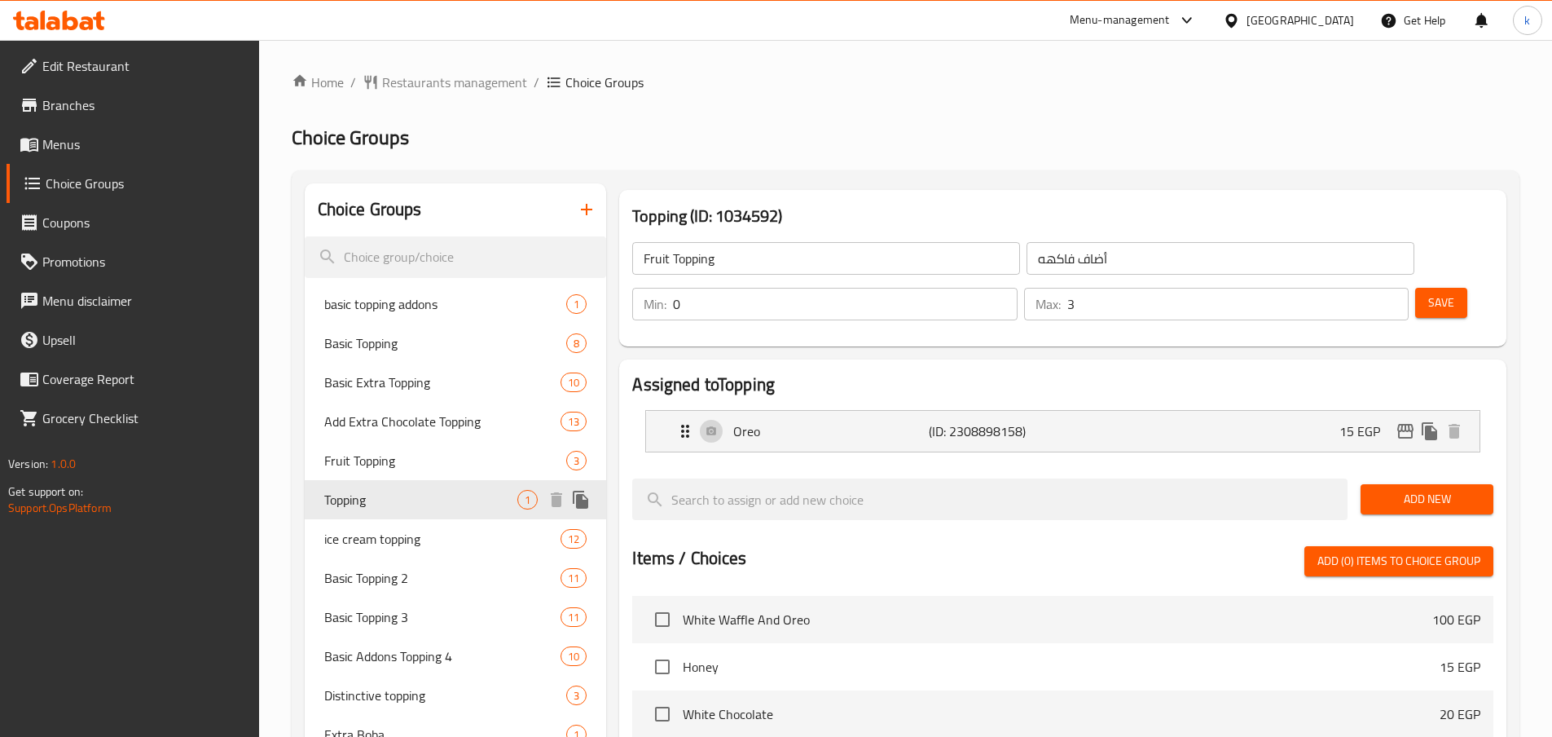
type input "Topping"
type input "توبينج"
type input "1"
click at [373, 548] on span "ice cream topping" at bounding box center [418, 539] width 188 height 20
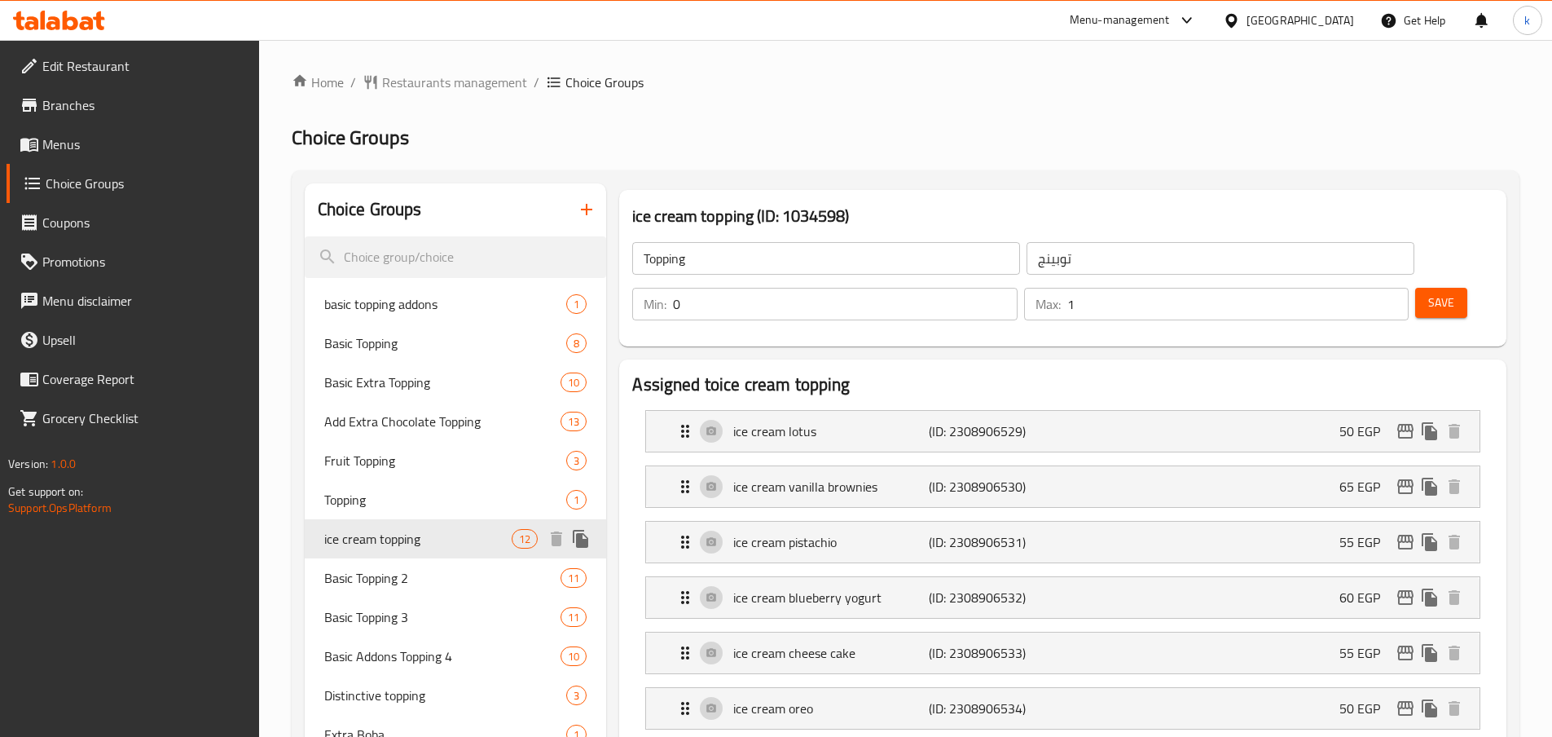
type input "ice cream topping"
type input "أضاف [PERSON_NAME]"
type input "10"
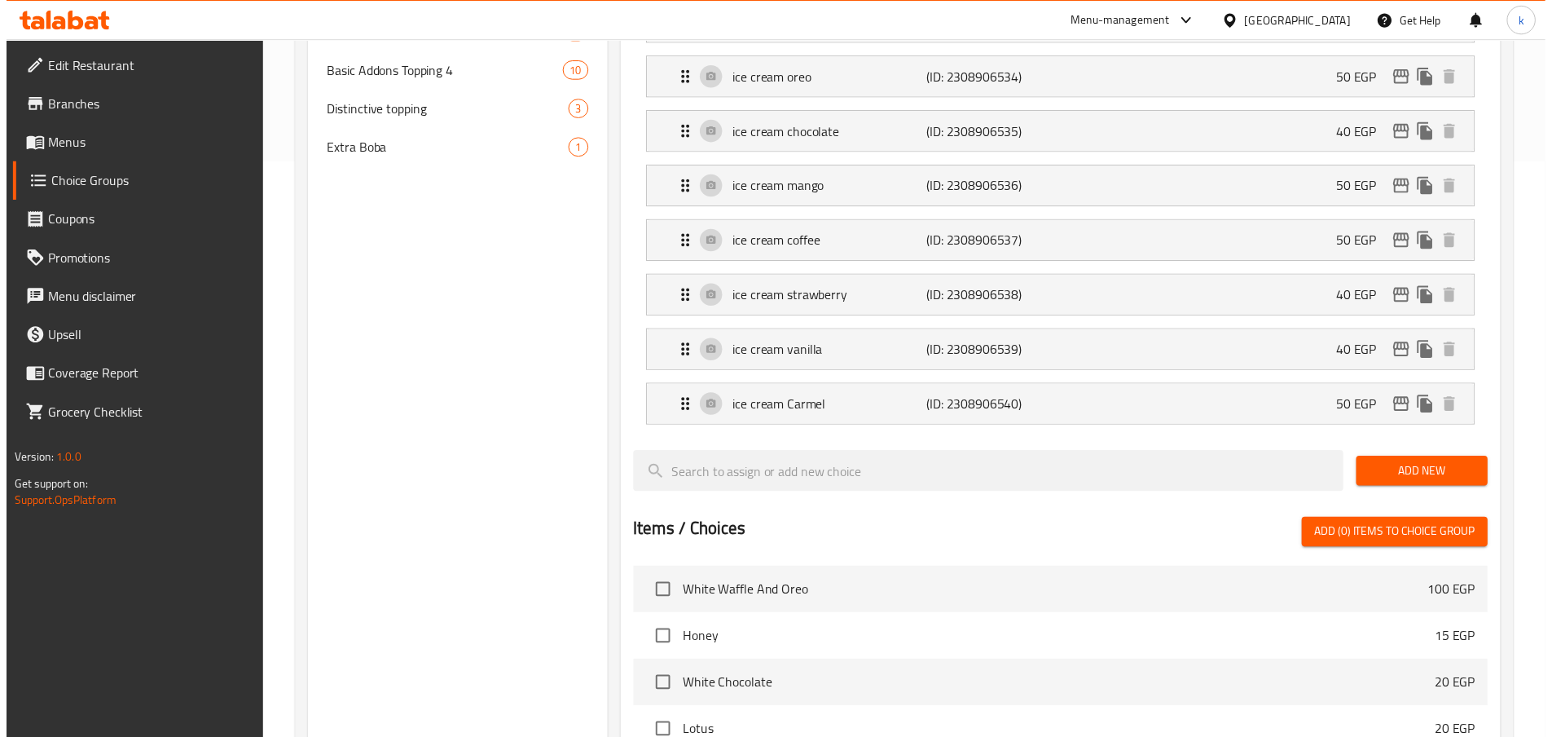
scroll to position [1032, 0]
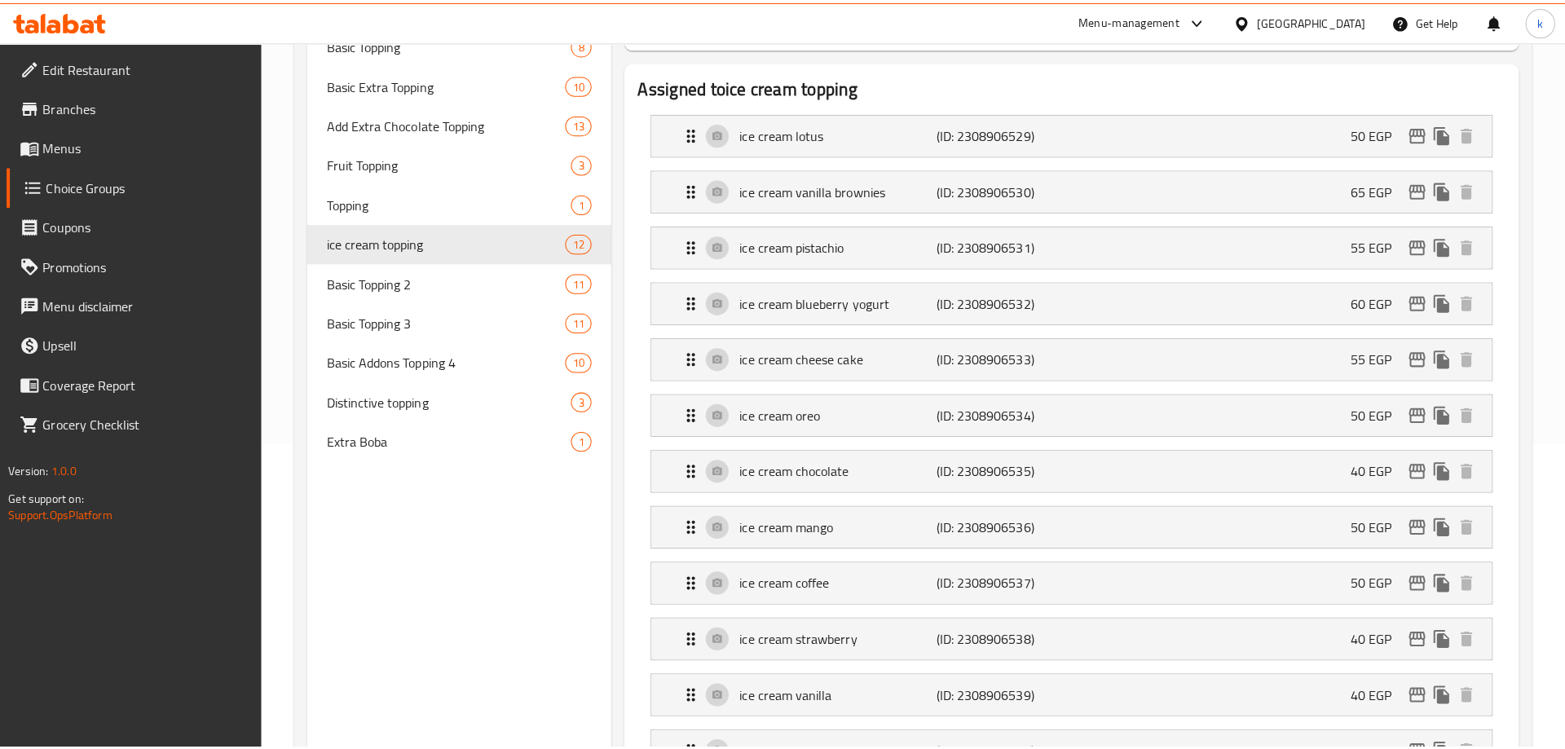
scroll to position [0, 0]
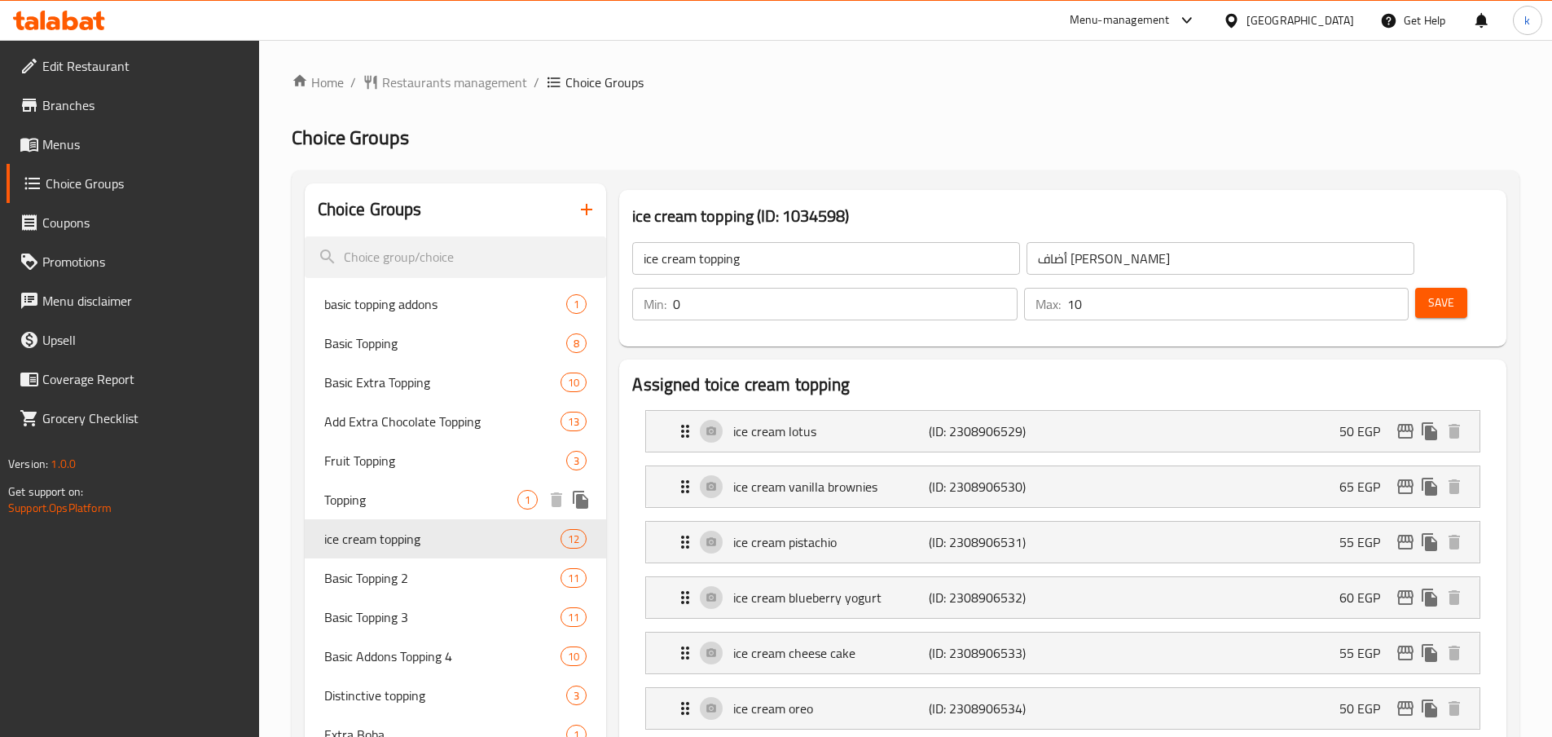
click at [374, 496] on span "Topping" at bounding box center [421, 500] width 194 height 20
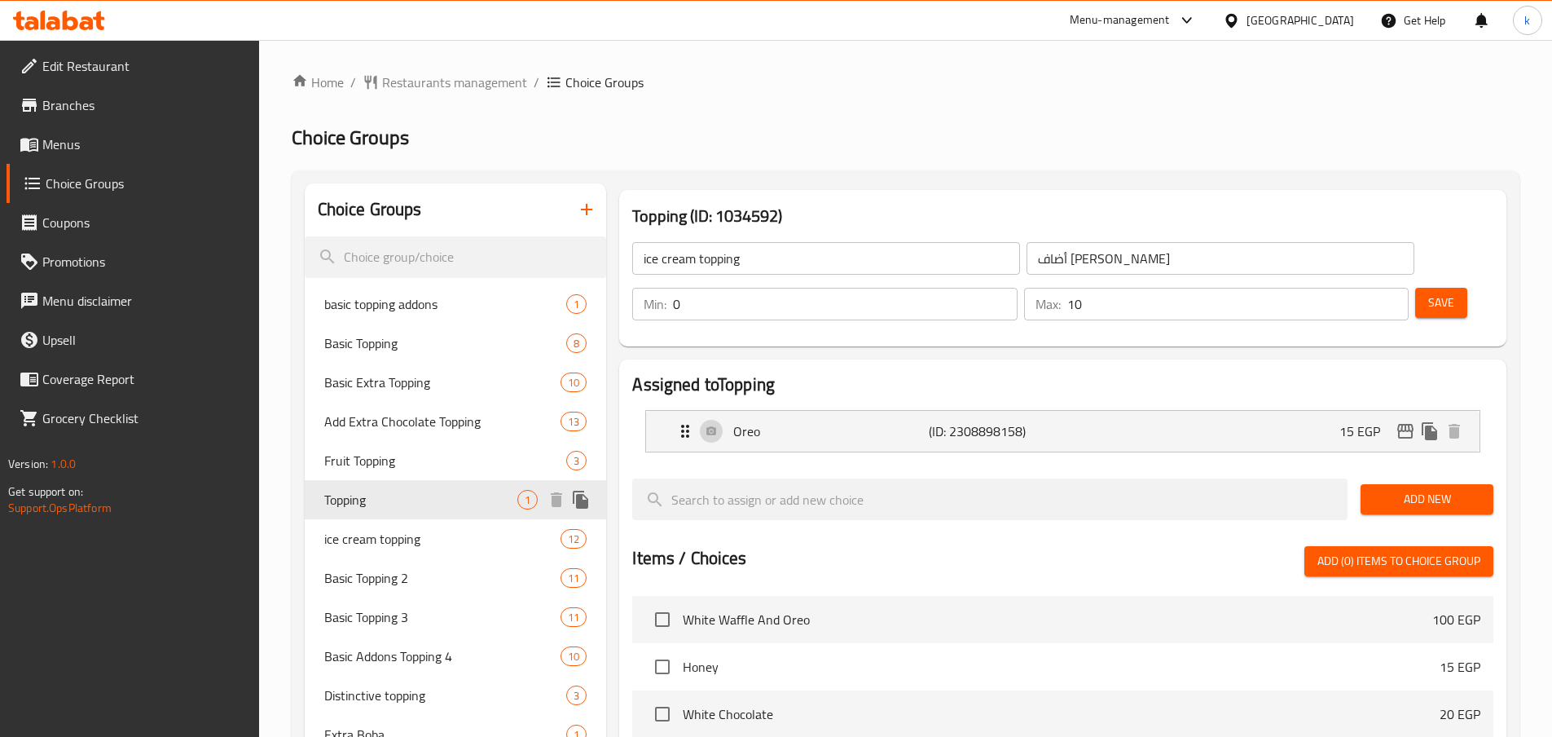
type input "Topping"
type input "توبينج"
type input "1"
click at [371, 458] on span "Fruit Topping" at bounding box center [421, 461] width 194 height 20
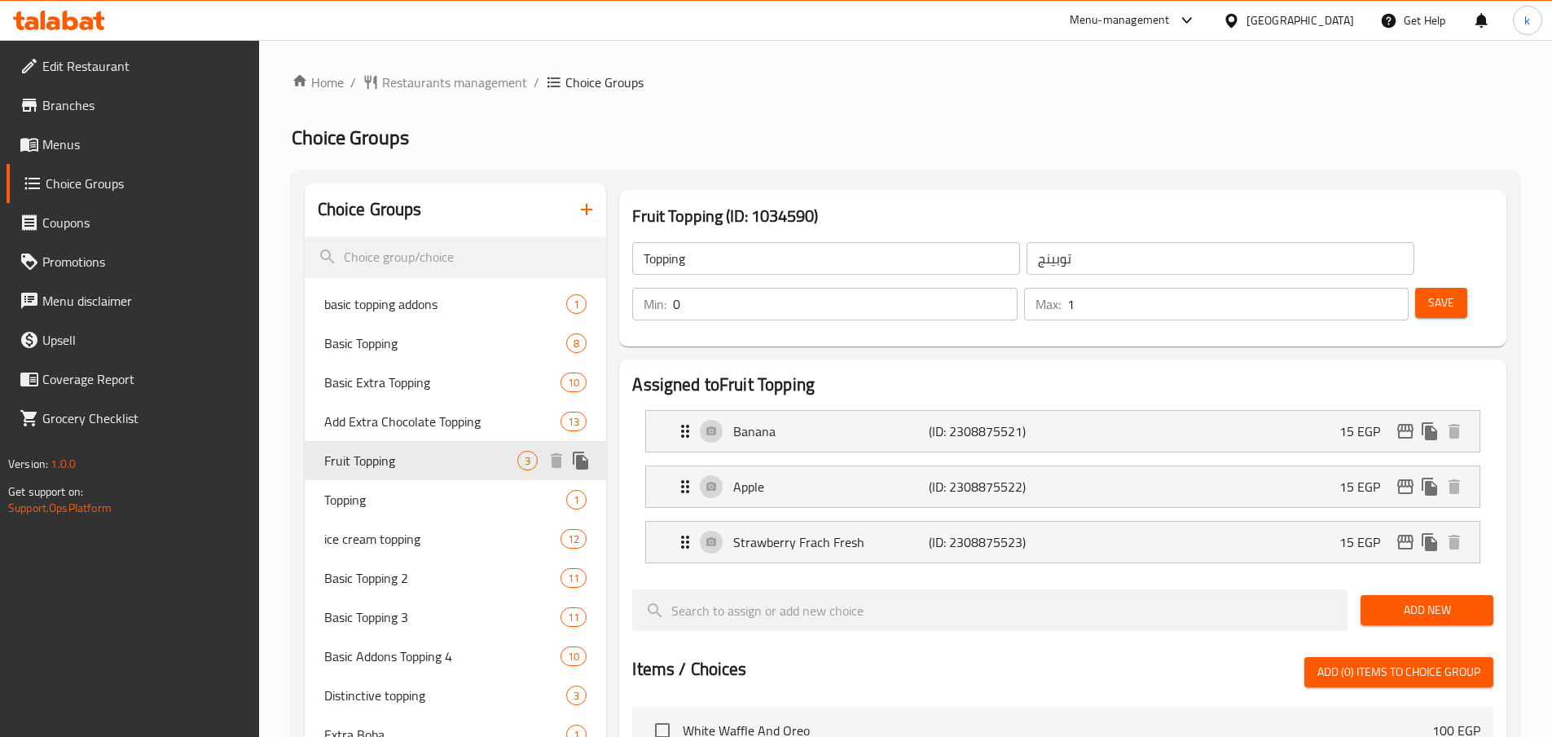
type input "Fruit Topping"
type input "أضاف فاكهه"
type input "3"
click at [385, 424] on span "Add Extra Chocolate Topping" at bounding box center [418, 422] width 188 height 20
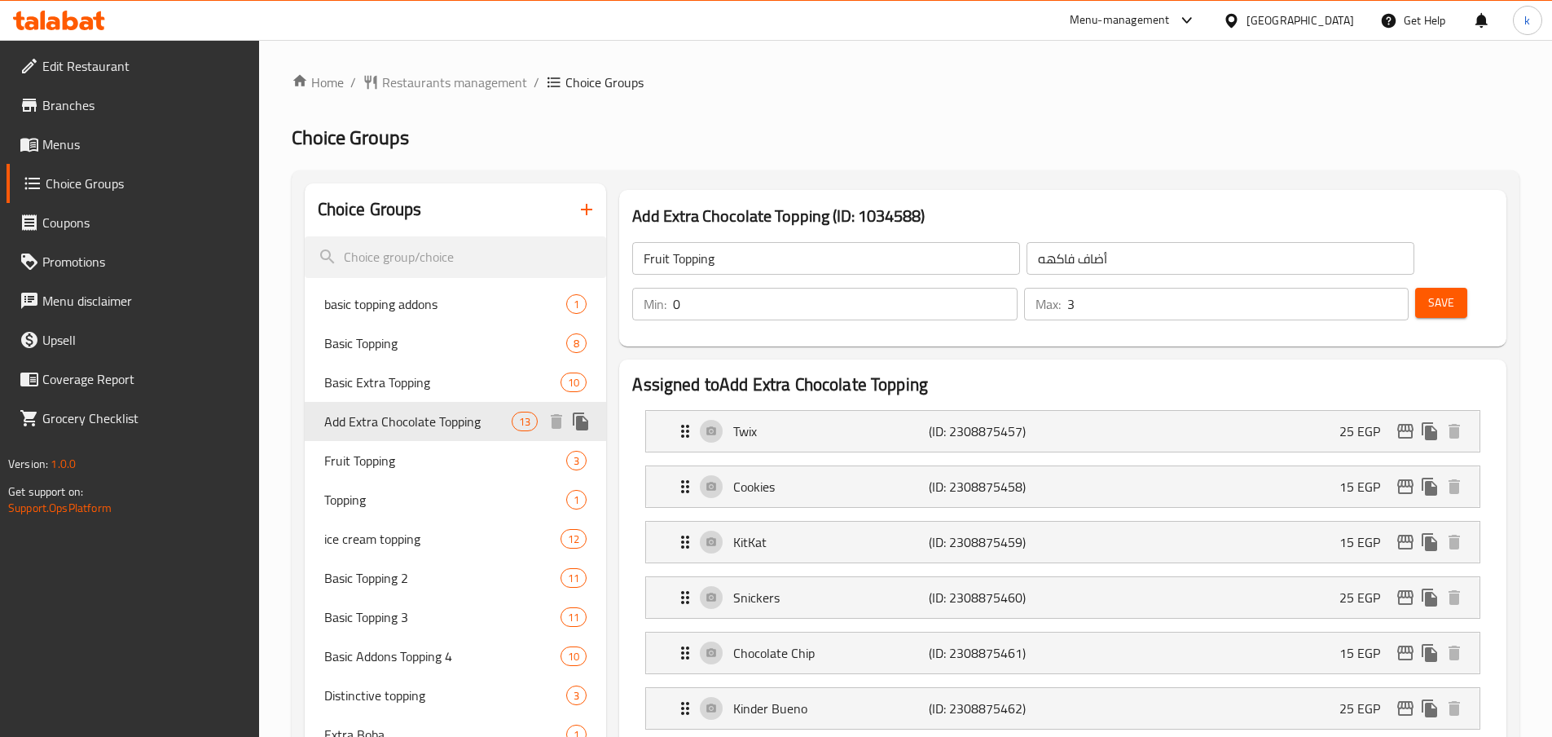
type input "Add Extra Chocolate Topping"
type input "أضافة إكسترا تشوكلات توبينج"
type input "13"
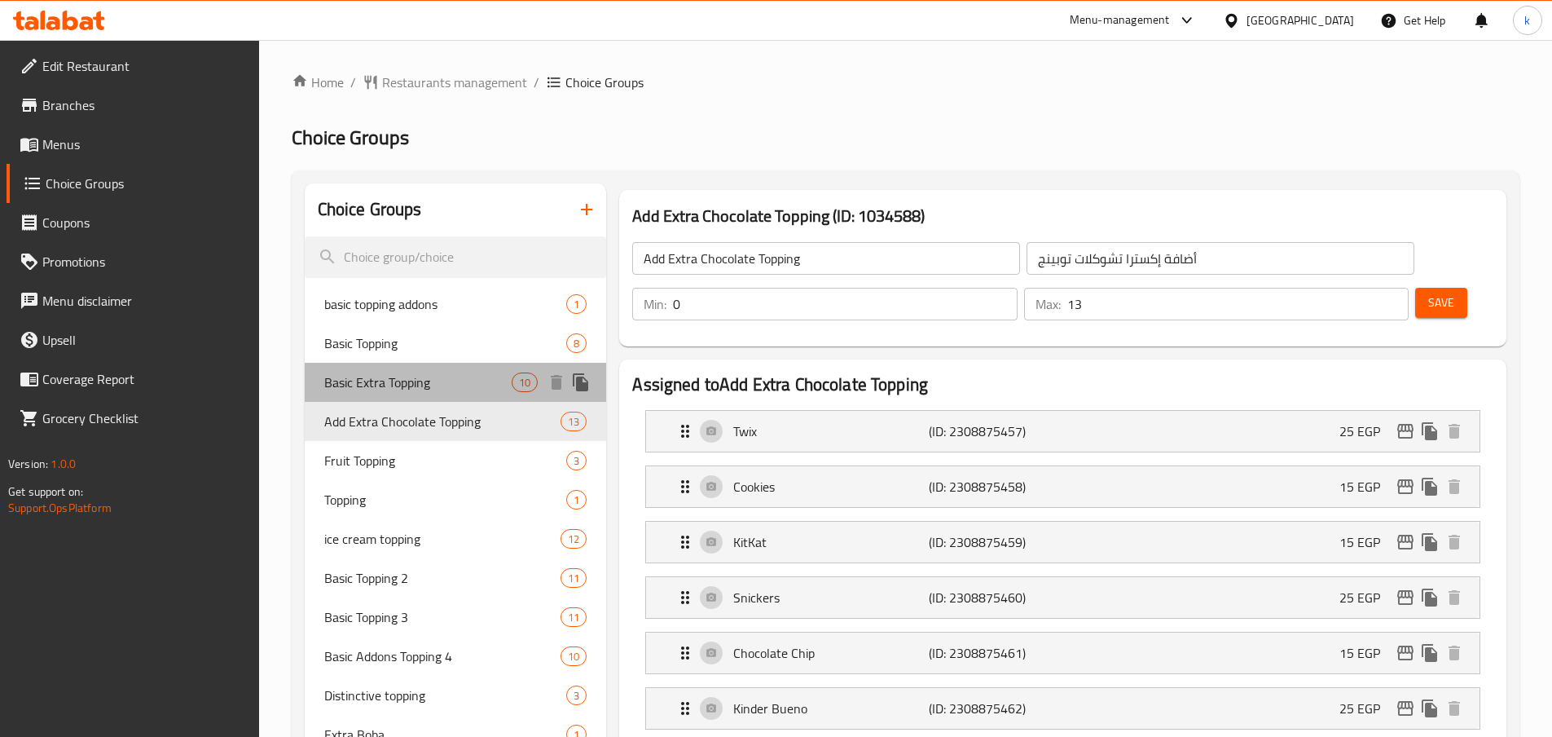
click at [403, 392] on span "Basic Extra Topping" at bounding box center [418, 382] width 188 height 20
type input "Basic Extra Topping"
type input "اكسترا توبينج أساسي"
type input "1"
